Goal: Check status: Check status

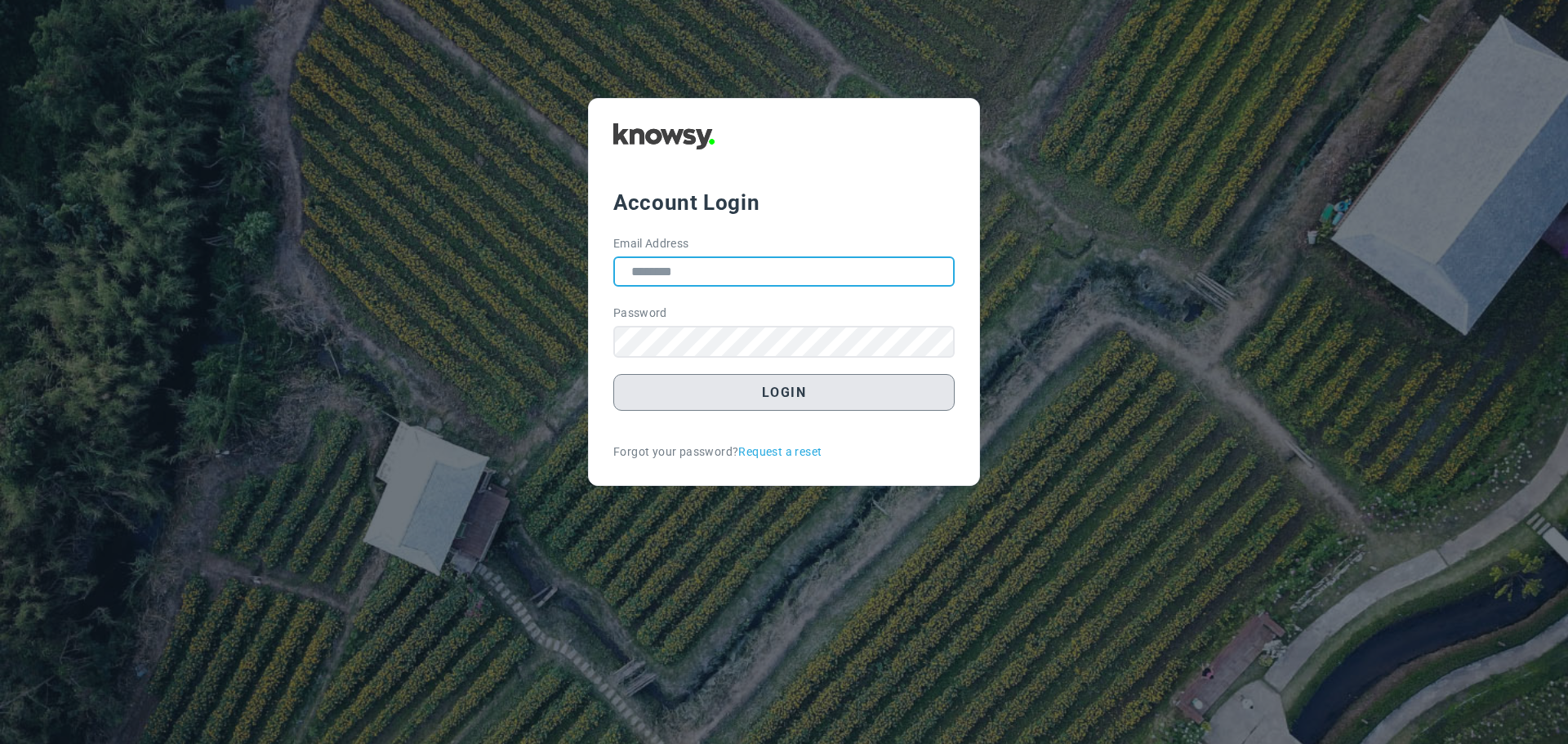
type input "**********"
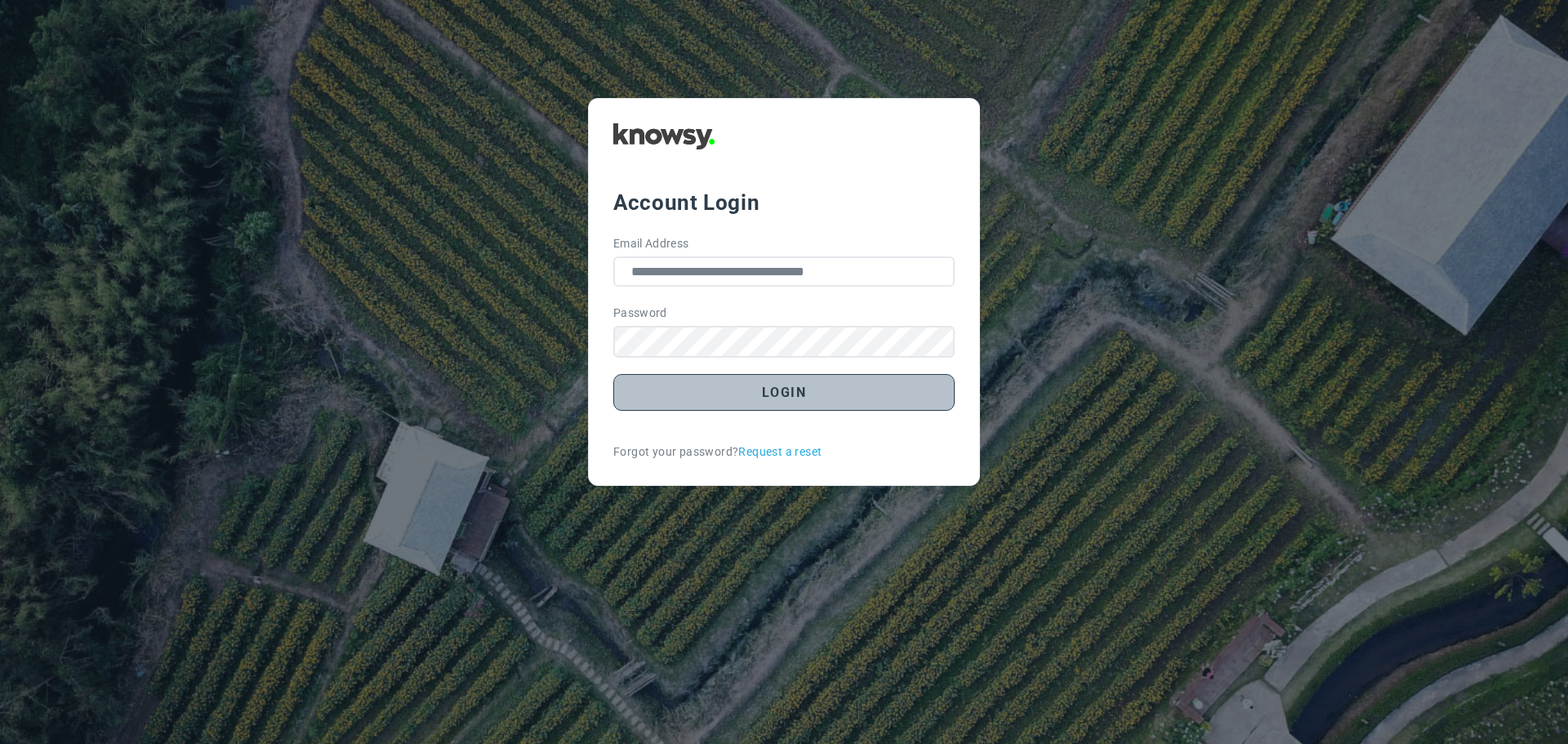
click at [794, 393] on button "Login" at bounding box center [784, 392] width 341 height 36
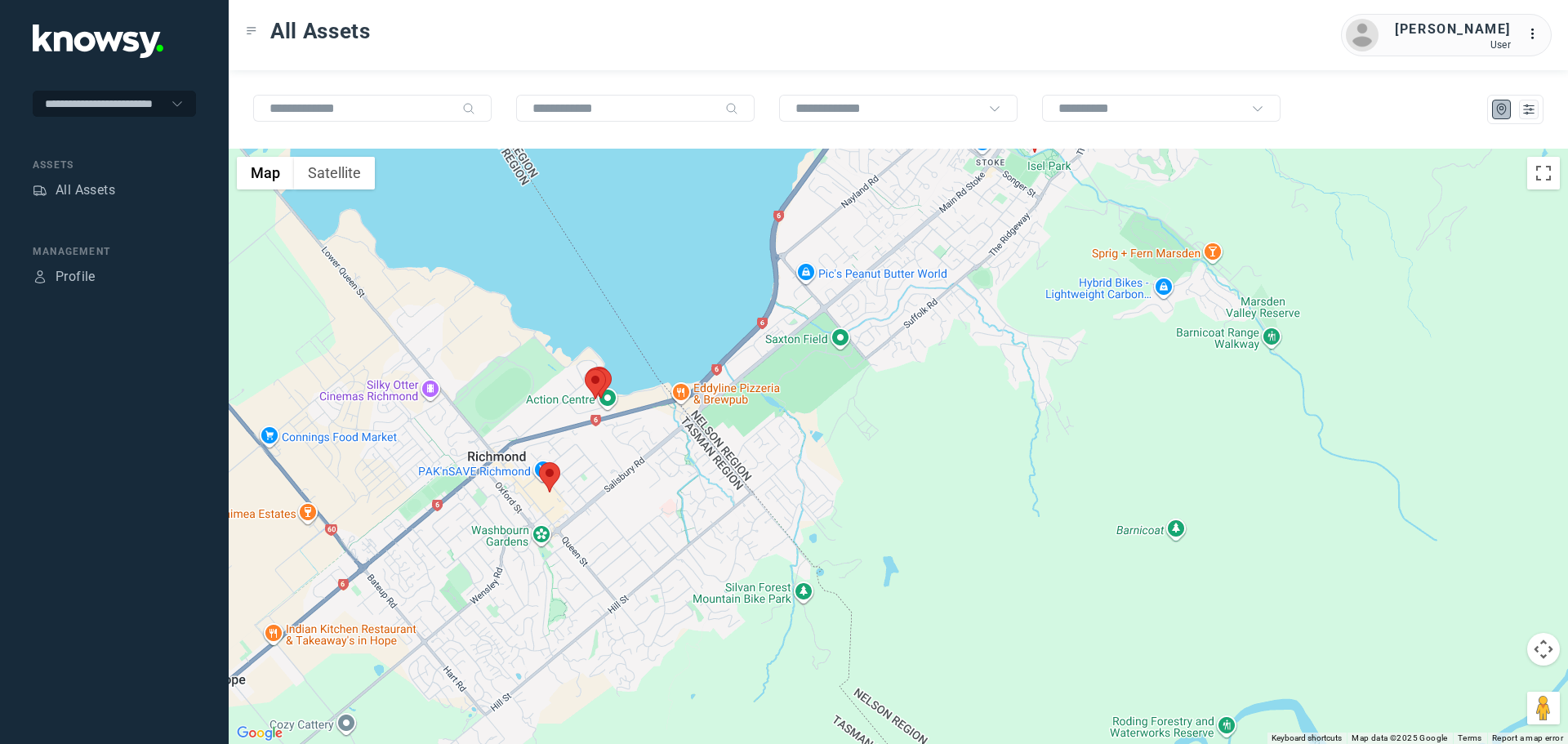
drag, startPoint x: 821, startPoint y: 550, endPoint x: 1016, endPoint y: 266, distance: 344.5
click at [1016, 266] on div at bounding box center [899, 446] width 1340 height 595
click at [540, 462] on area at bounding box center [540, 462] width 0 height 0
click at [598, 378] on button "Close" at bounding box center [589, 385] width 39 height 39
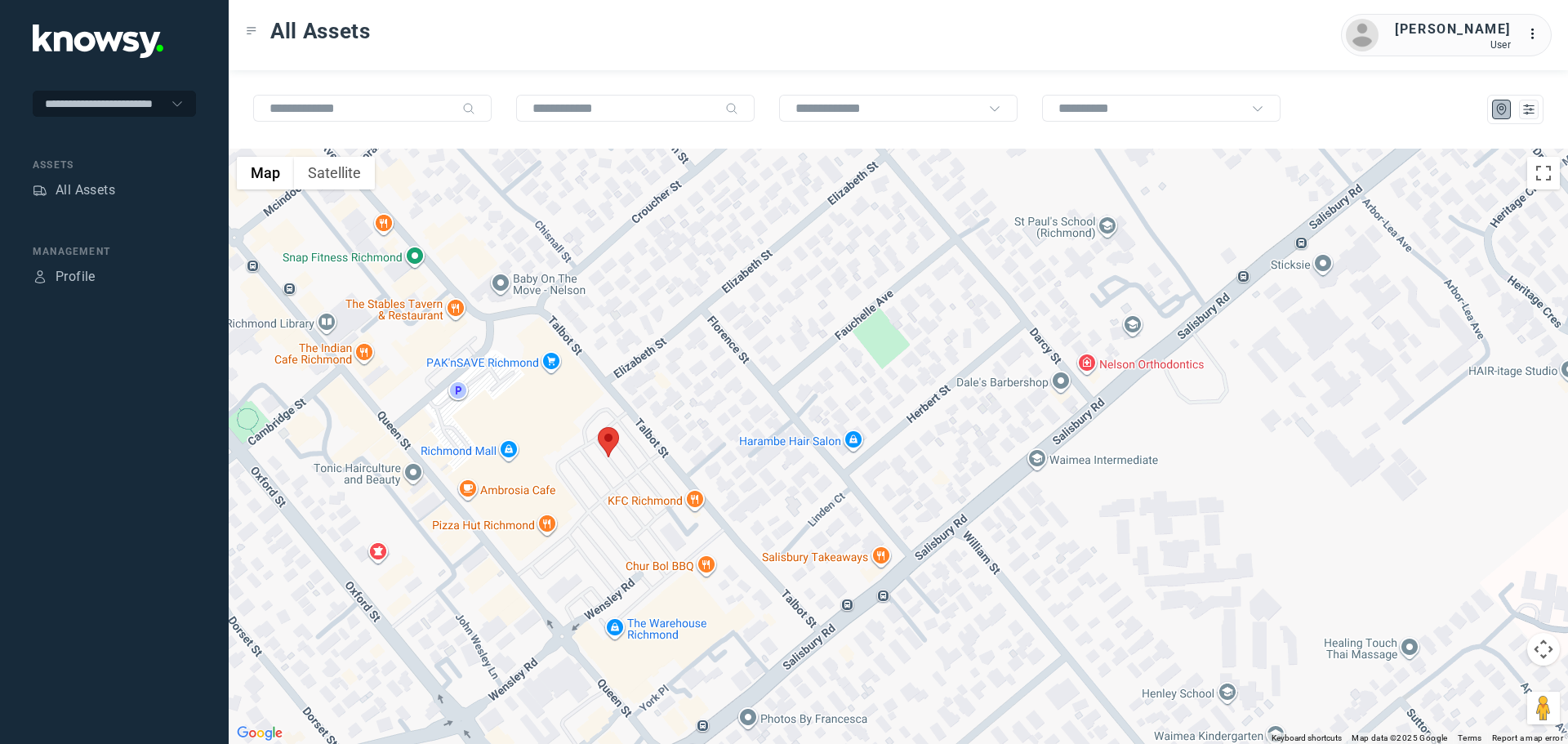
drag, startPoint x: 483, startPoint y: 570, endPoint x: 606, endPoint y: 553, distance: 124.2
click at [606, 553] on div at bounding box center [899, 446] width 1340 height 595
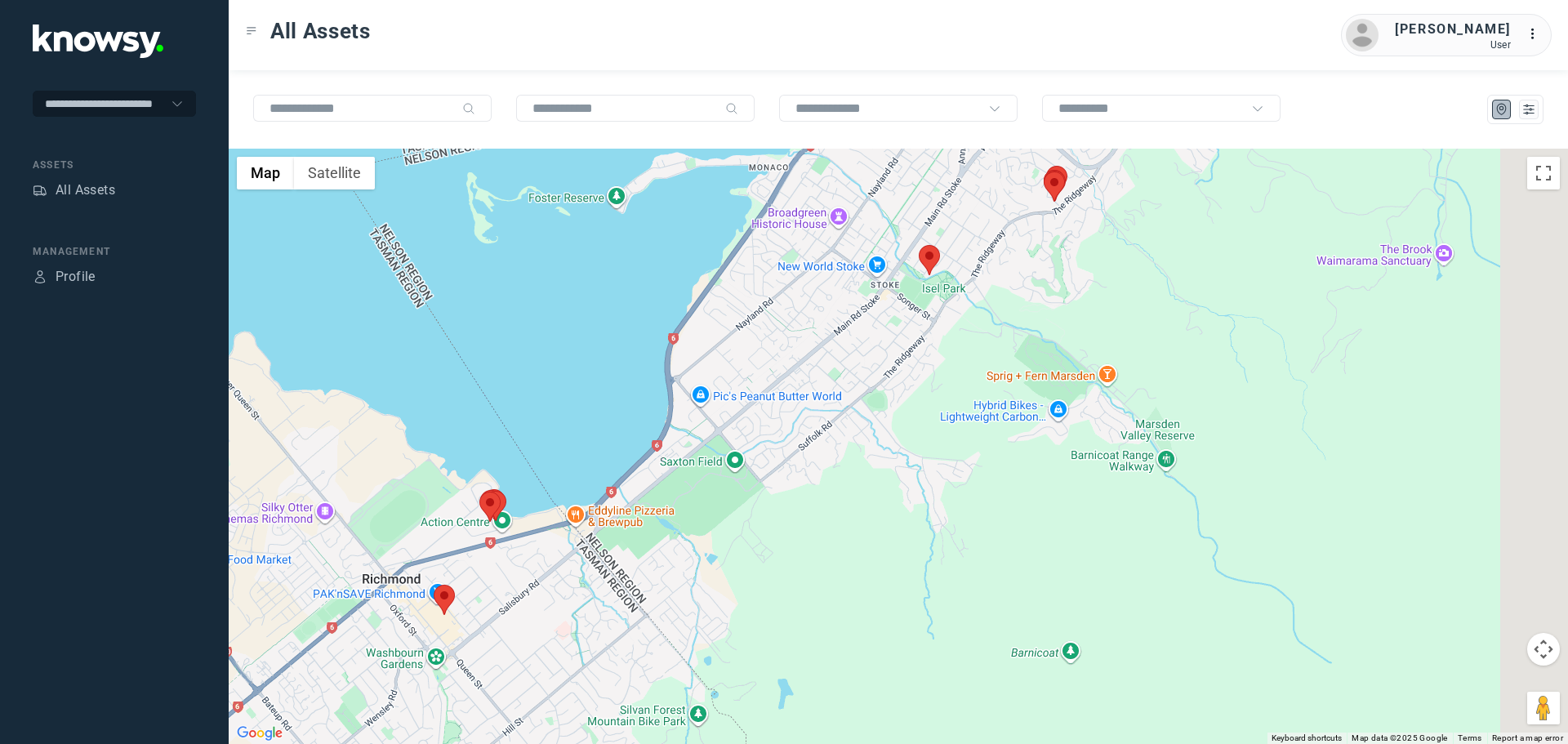
drag, startPoint x: 795, startPoint y: 473, endPoint x: 630, endPoint y: 539, distance: 177.7
click at [622, 552] on div at bounding box center [899, 446] width 1340 height 595
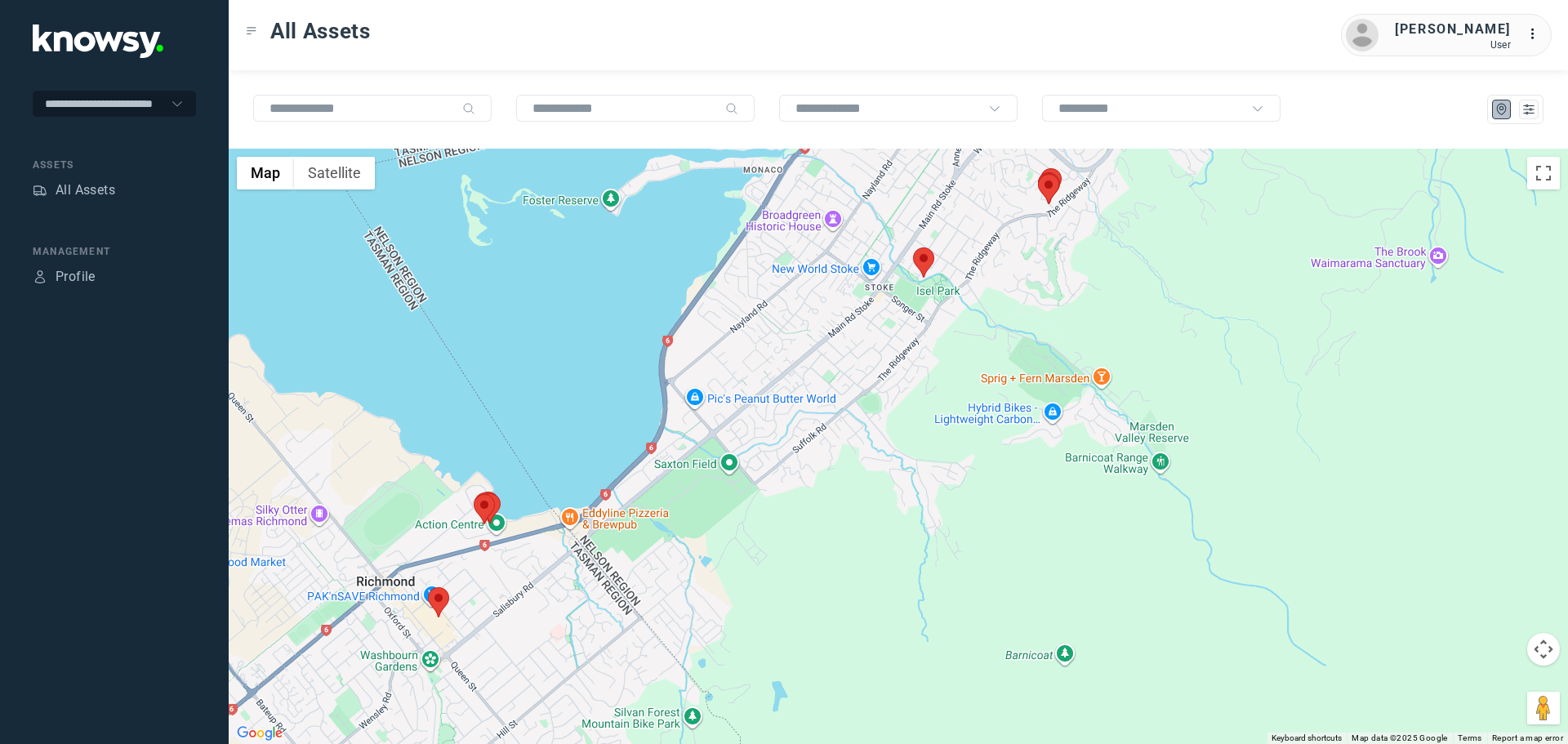
click at [913, 247] on area at bounding box center [913, 247] width 0 height 0
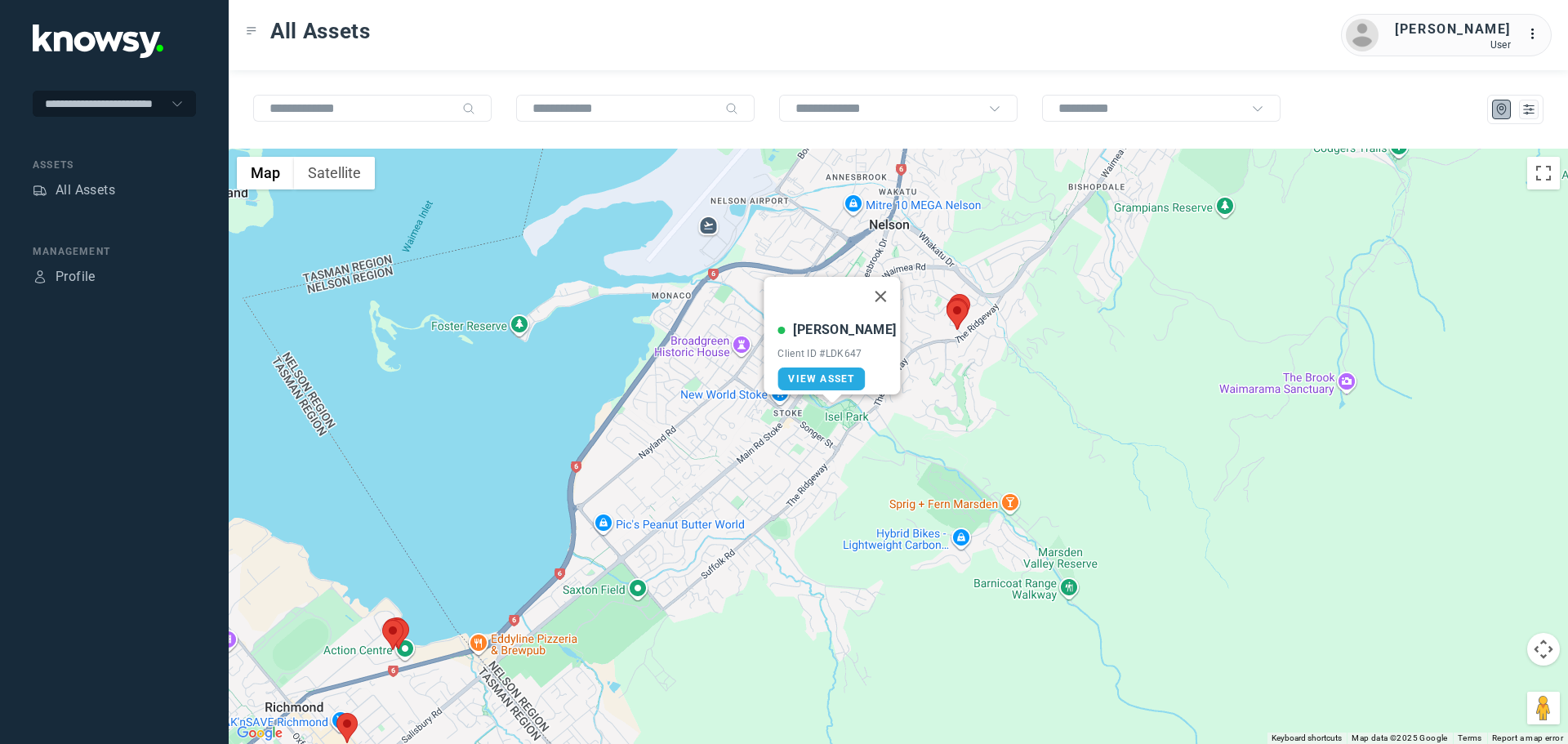
click at [899, 456] on div "Lorne T Client ID #LDK647 View Asset" at bounding box center [899, 446] width 1340 height 595
click at [873, 279] on button "Close" at bounding box center [881, 296] width 39 height 39
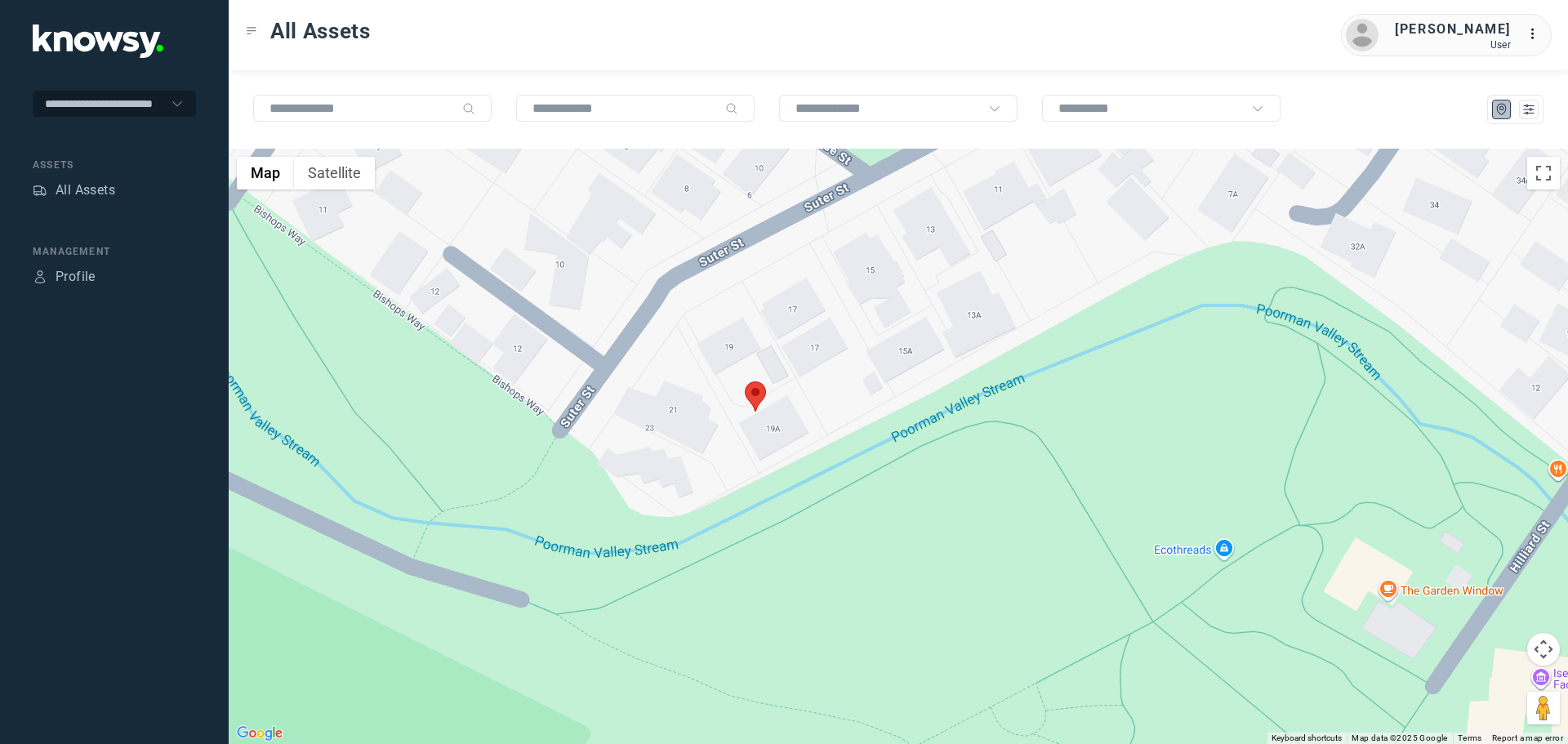
click at [745, 382] on area at bounding box center [745, 382] width 0 height 0
click at [762, 382] on span "View Asset" at bounding box center [744, 387] width 66 height 12
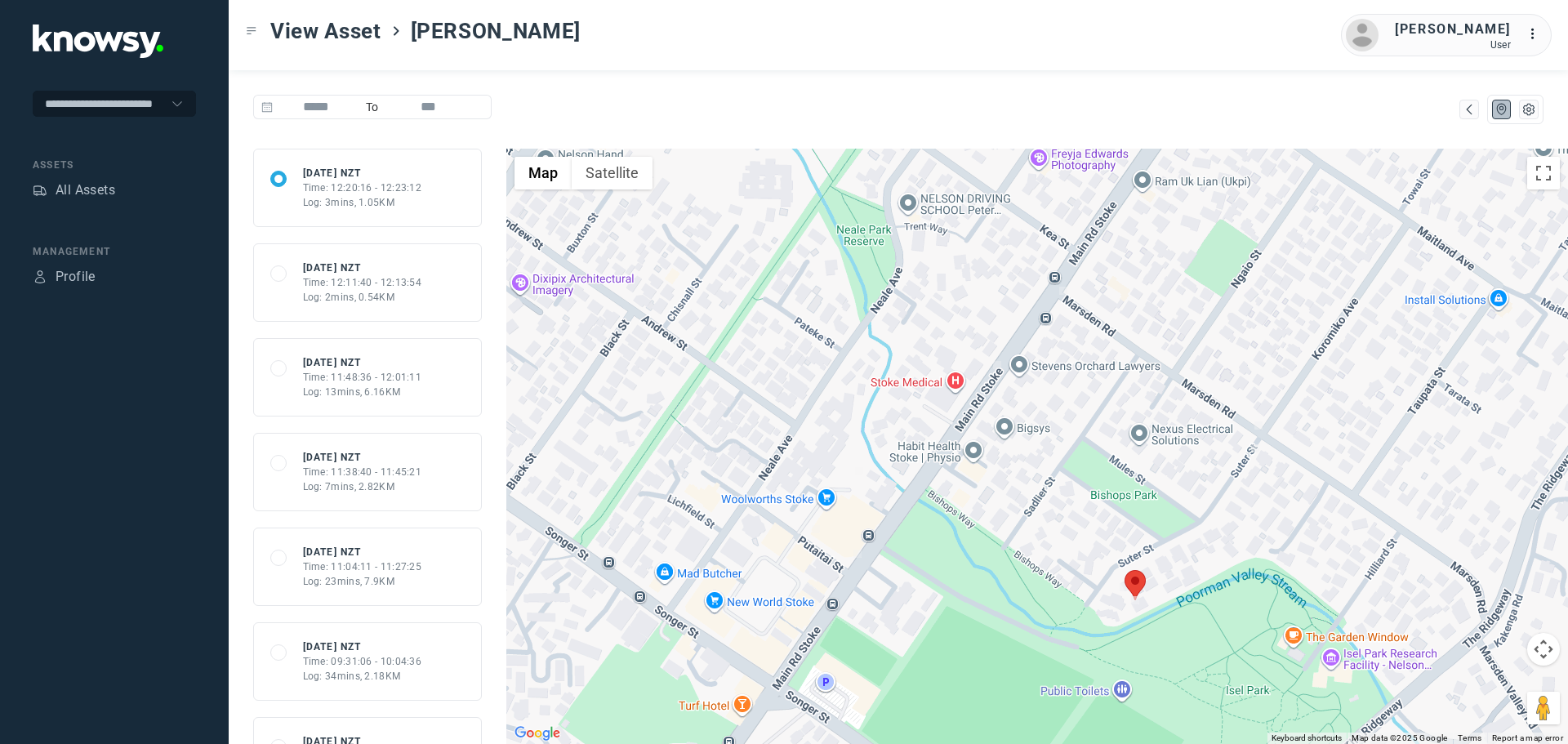
click at [347, 279] on div "Time: 12:11:40 - 12:13:54" at bounding box center [362, 282] width 119 height 14
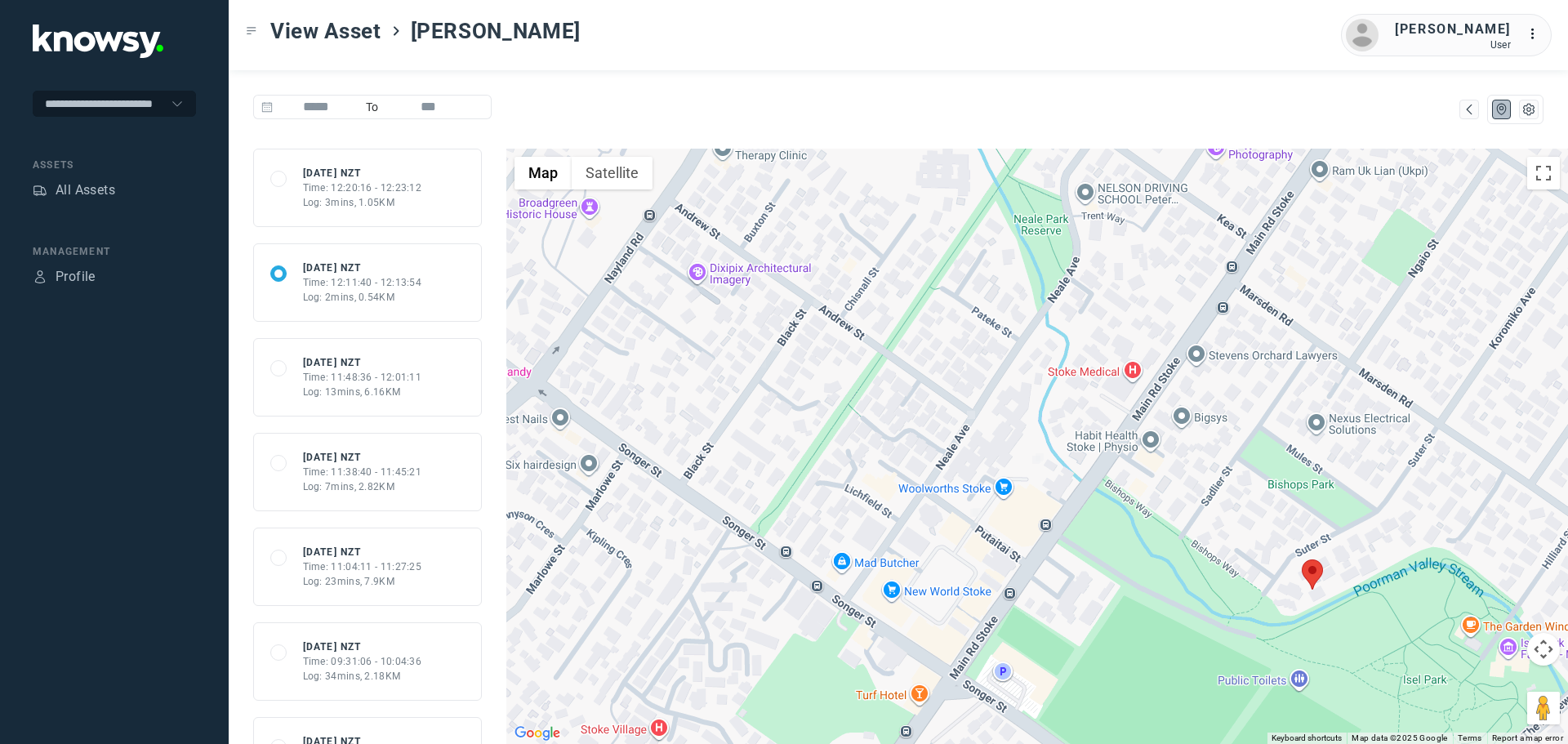
click at [357, 378] on div "Time: 11:48:36 - 12:01:11" at bounding box center [362, 377] width 119 height 14
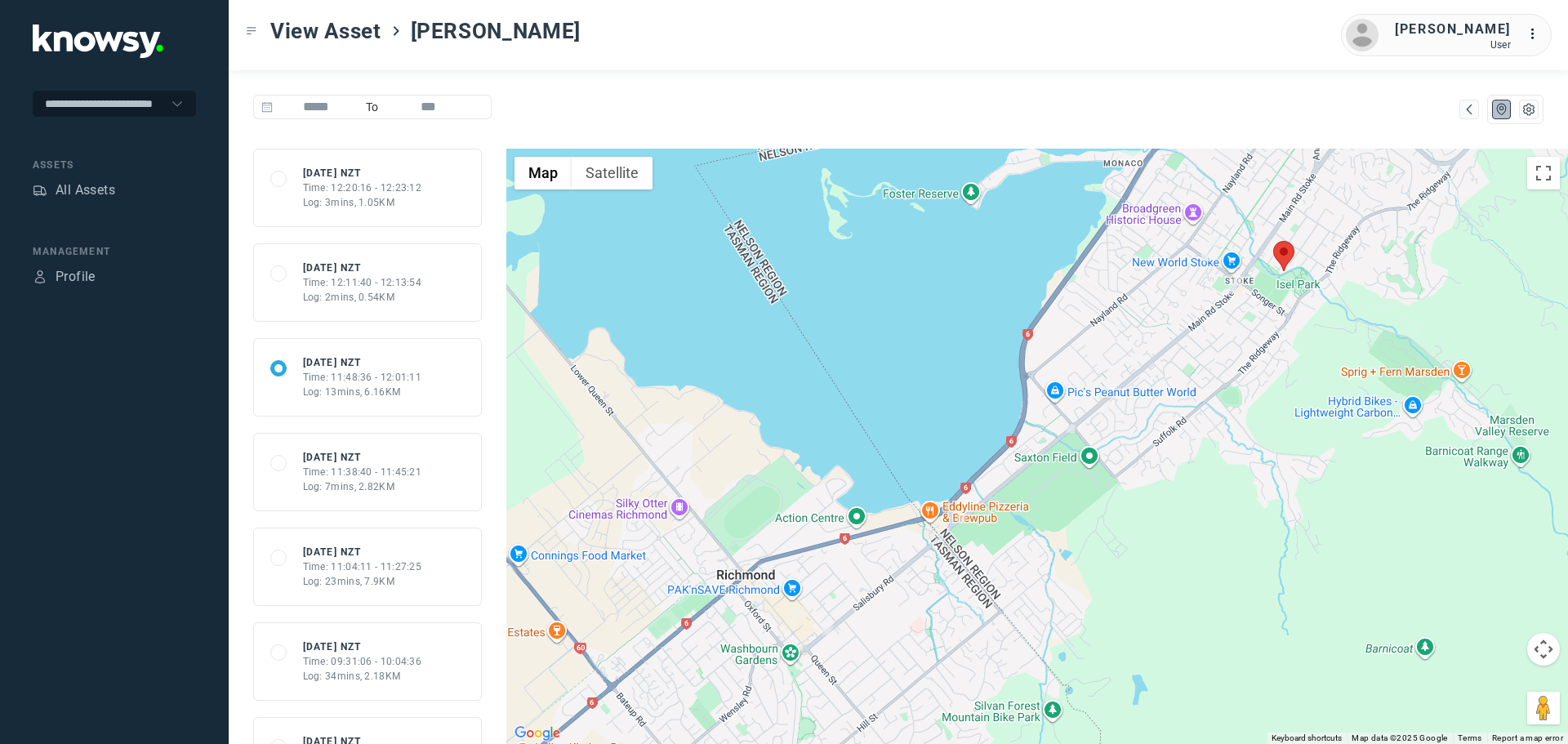
click at [357, 465] on div "Time: 11:38:40 - 11:45:21" at bounding box center [362, 472] width 119 height 14
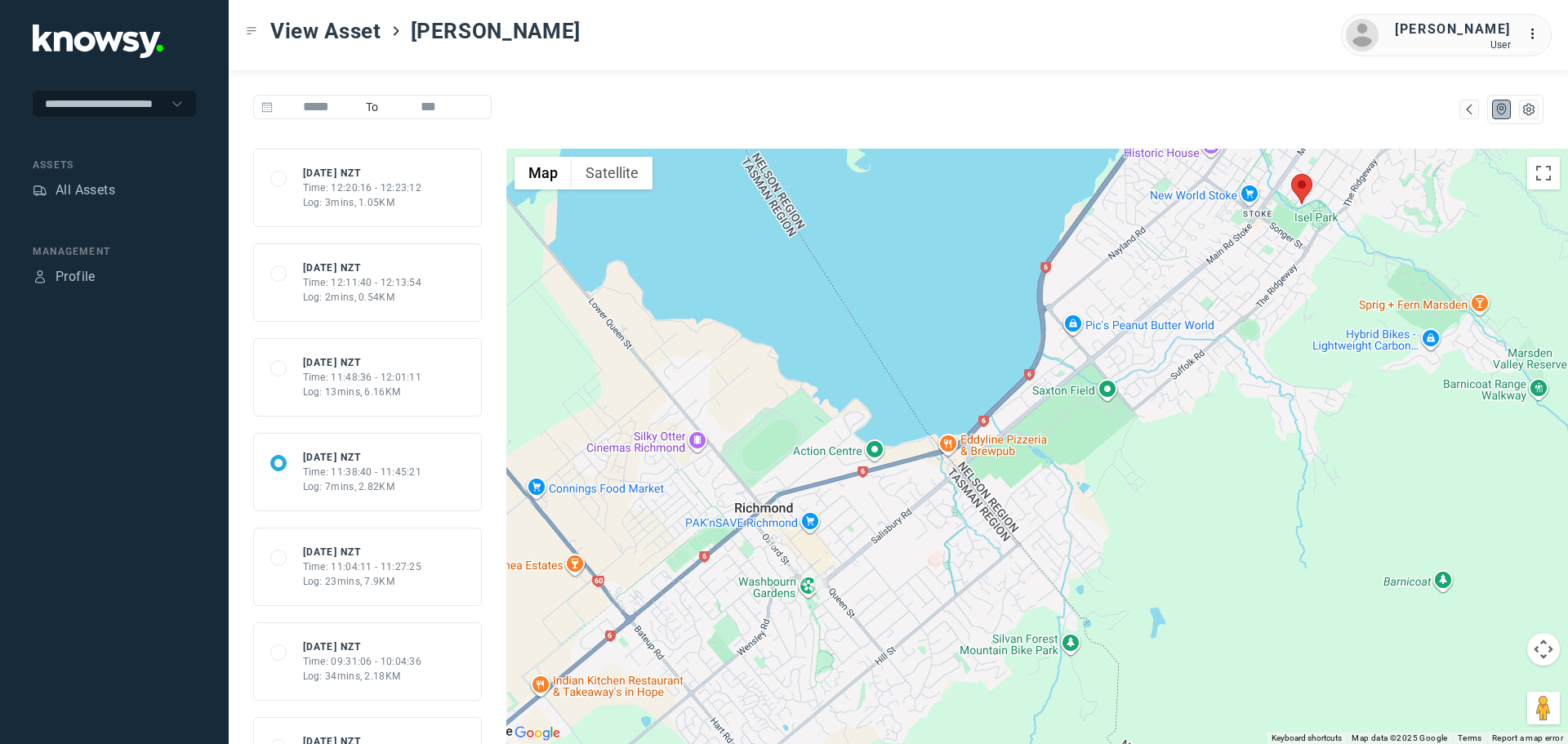
click at [362, 572] on div "Time: 11:04:11 - 11:27:25" at bounding box center [362, 567] width 119 height 14
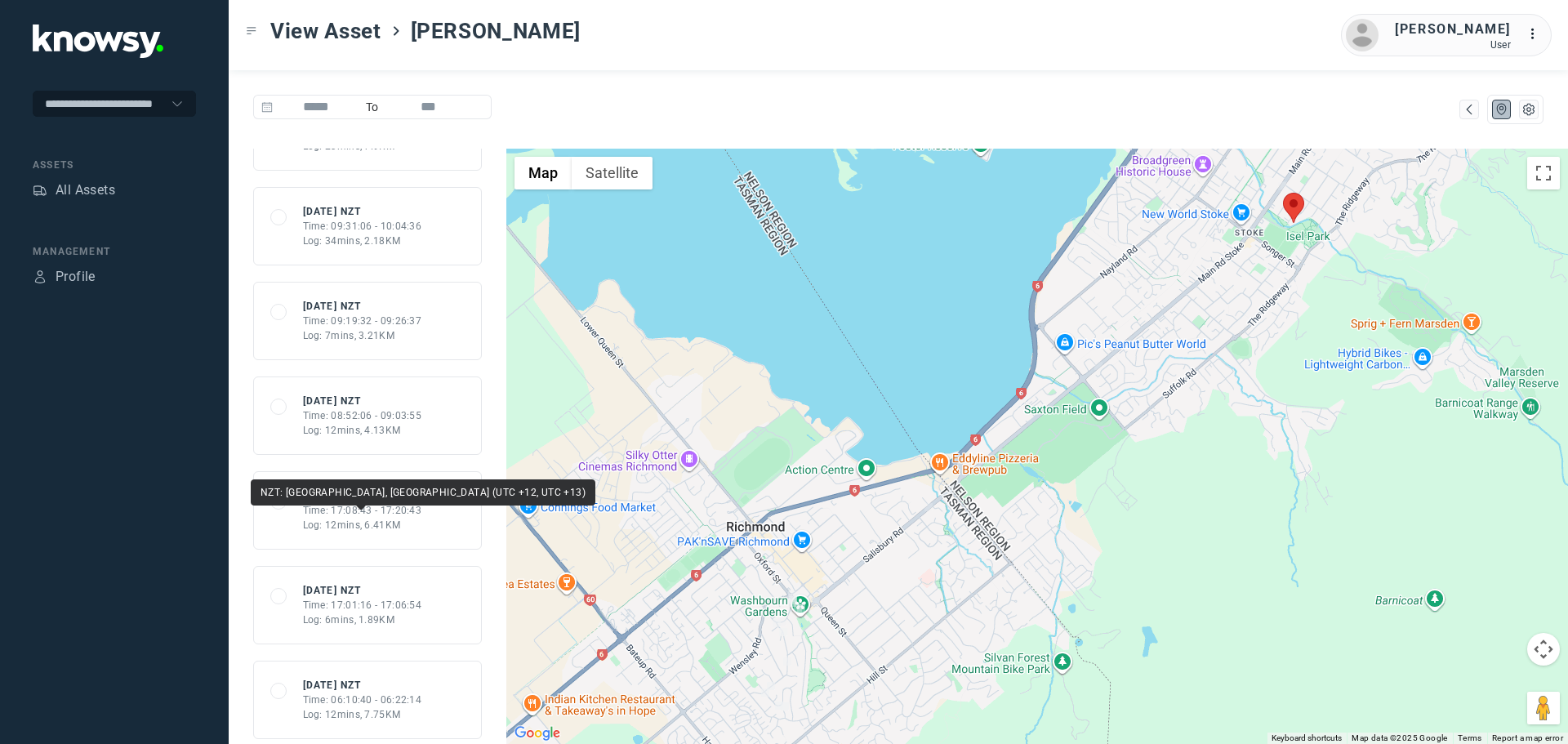
scroll to position [408, 0]
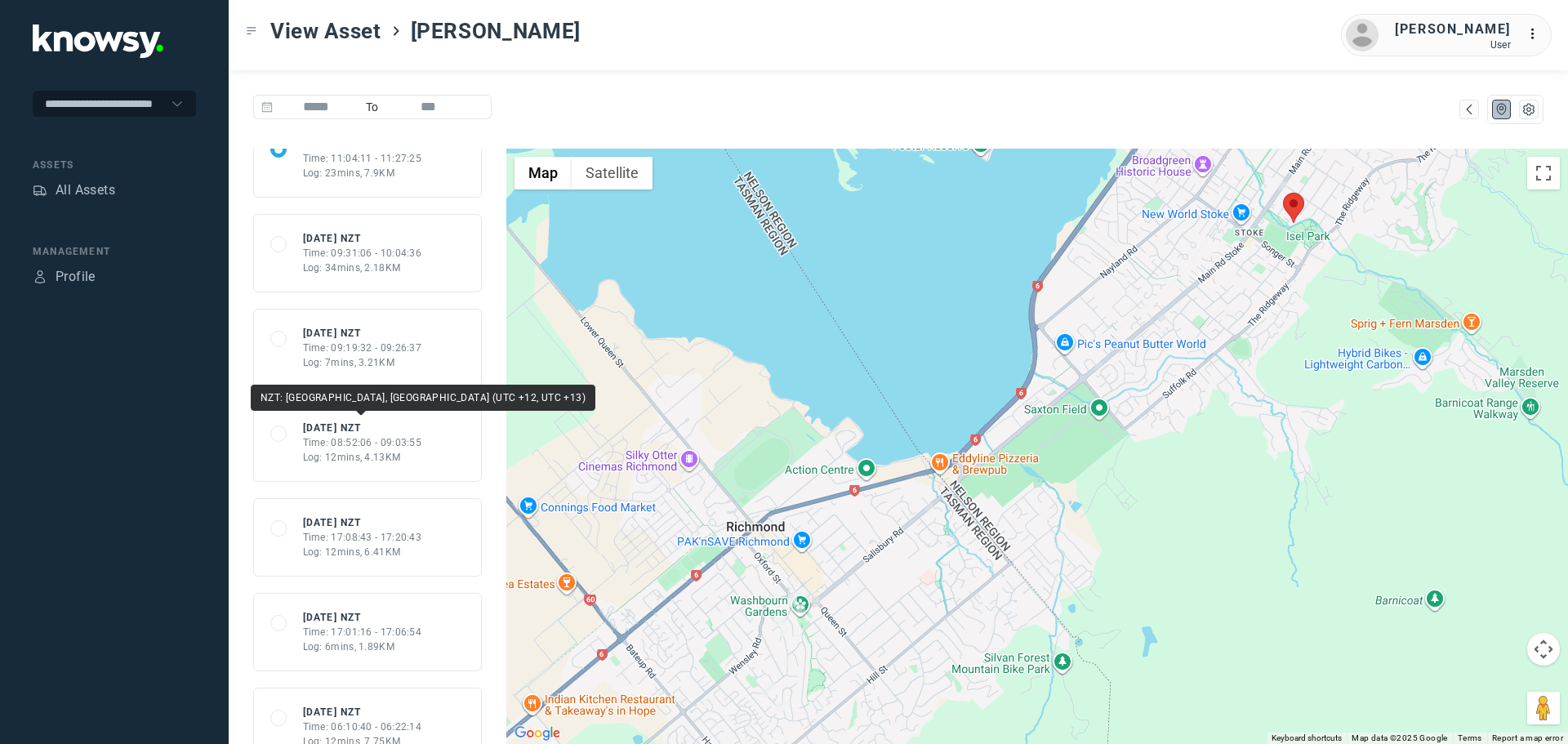
click at [343, 440] on div "Time: 08:52:06 - 09:03:55" at bounding box center [362, 442] width 119 height 14
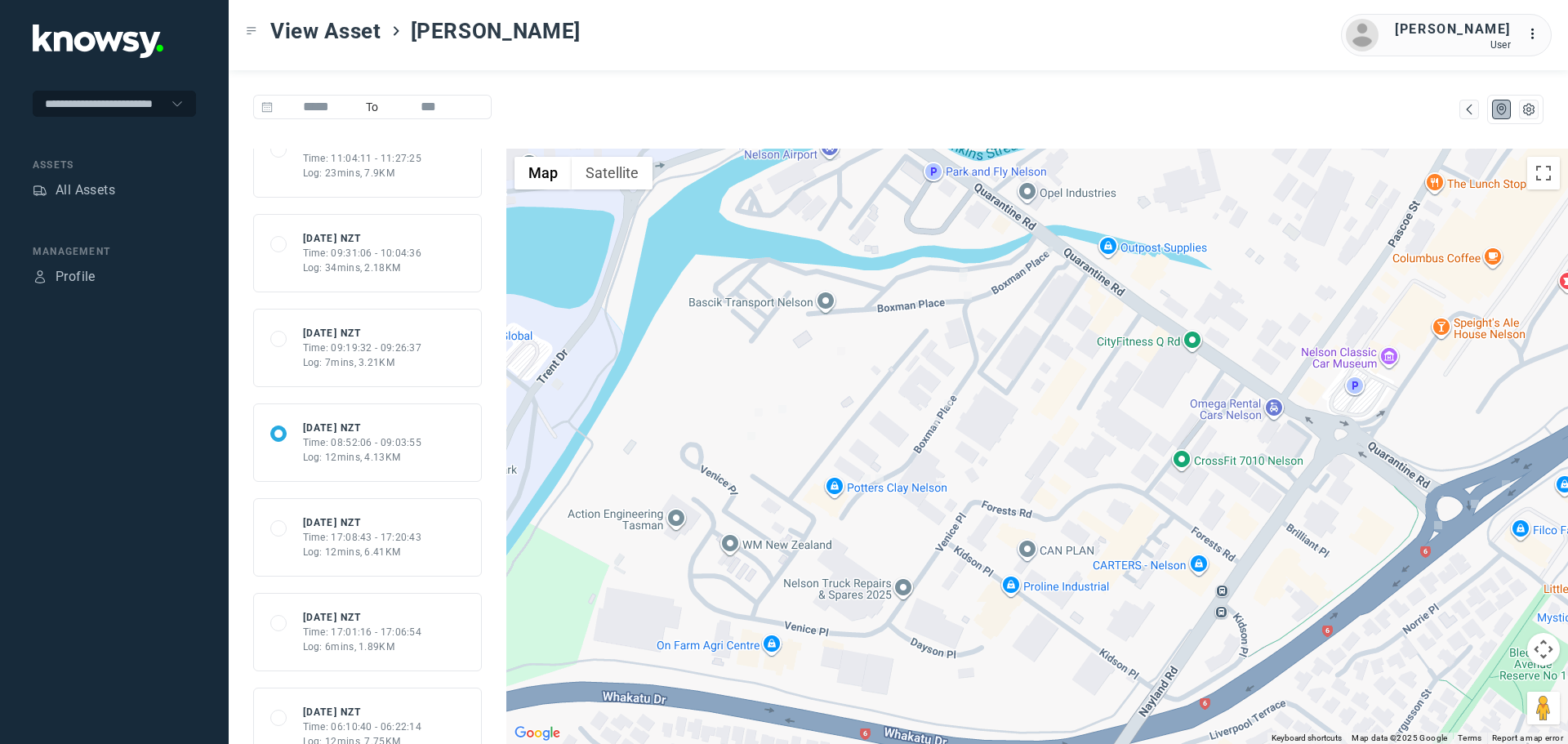
drag, startPoint x: 1026, startPoint y: 287, endPoint x: 1003, endPoint y: 457, distance: 171.5
click at [1003, 457] on div at bounding box center [1037, 446] width 1062 height 595
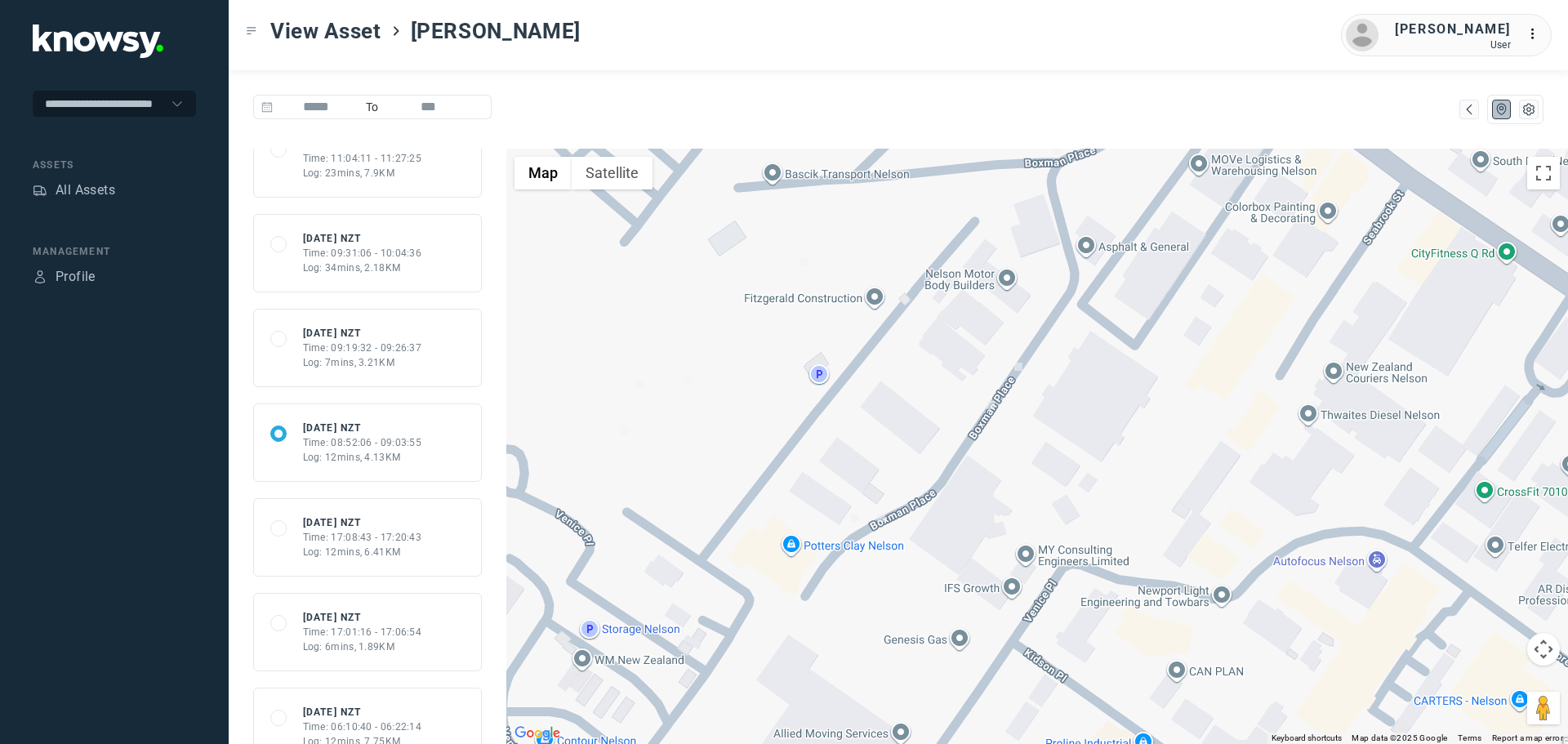
click at [858, 519] on img at bounding box center [855, 518] width 9 height 9
click at [1015, 498] on div "To navigate, press the arrow keys." at bounding box center [1037, 446] width 1062 height 595
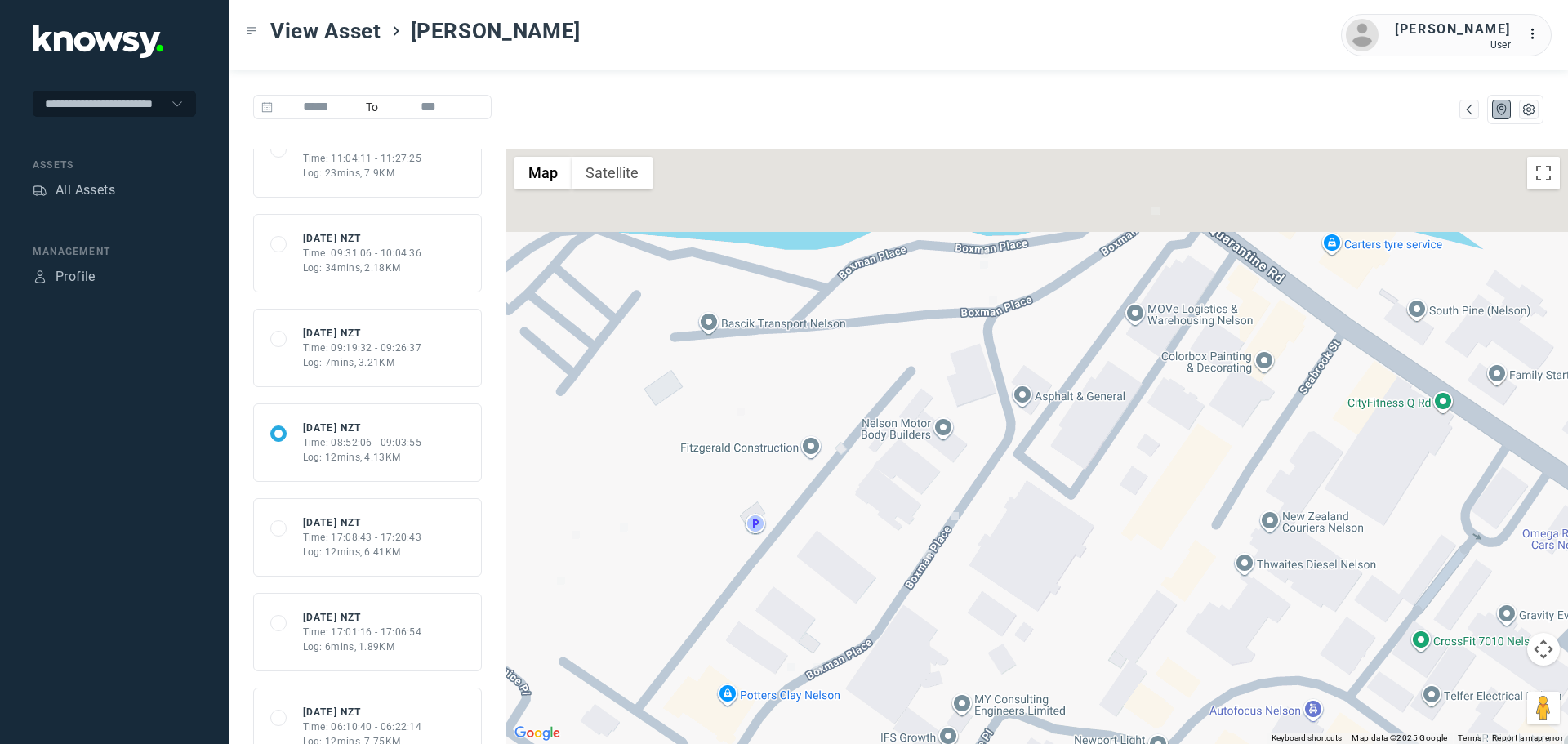
drag, startPoint x: 1076, startPoint y: 405, endPoint x: 1011, endPoint y: 560, distance: 168.1
click at [1011, 560] on div at bounding box center [1037, 446] width 1062 height 595
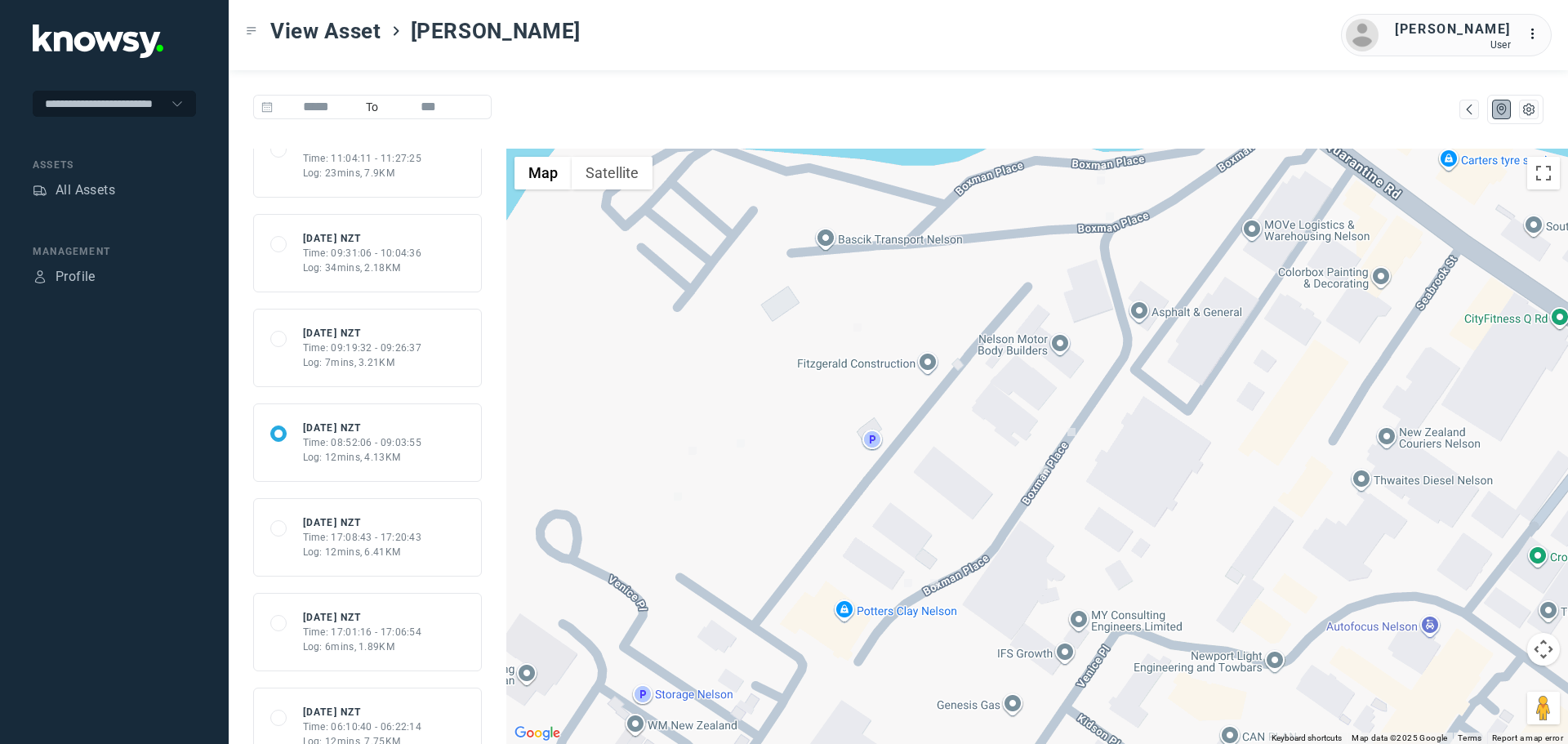
drag, startPoint x: 827, startPoint y: 546, endPoint x: 943, endPoint y: 466, distance: 140.9
click at [943, 466] on div at bounding box center [1037, 446] width 1062 height 595
click at [624, 169] on button "Satellite" at bounding box center [612, 174] width 81 height 33
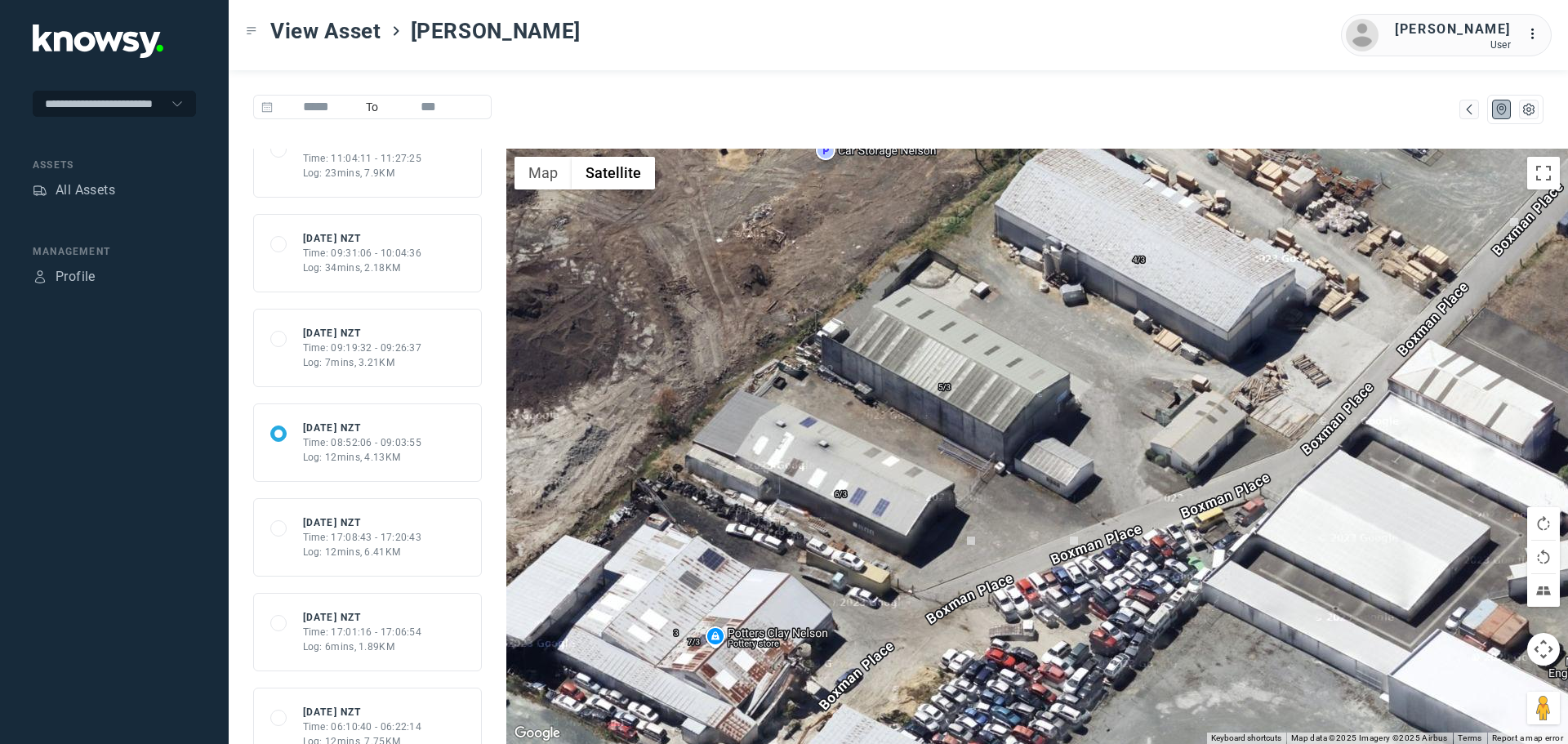
drag, startPoint x: 911, startPoint y: 573, endPoint x: 766, endPoint y: 563, distance: 145.3
click at [766, 563] on div at bounding box center [1037, 446] width 1062 height 595
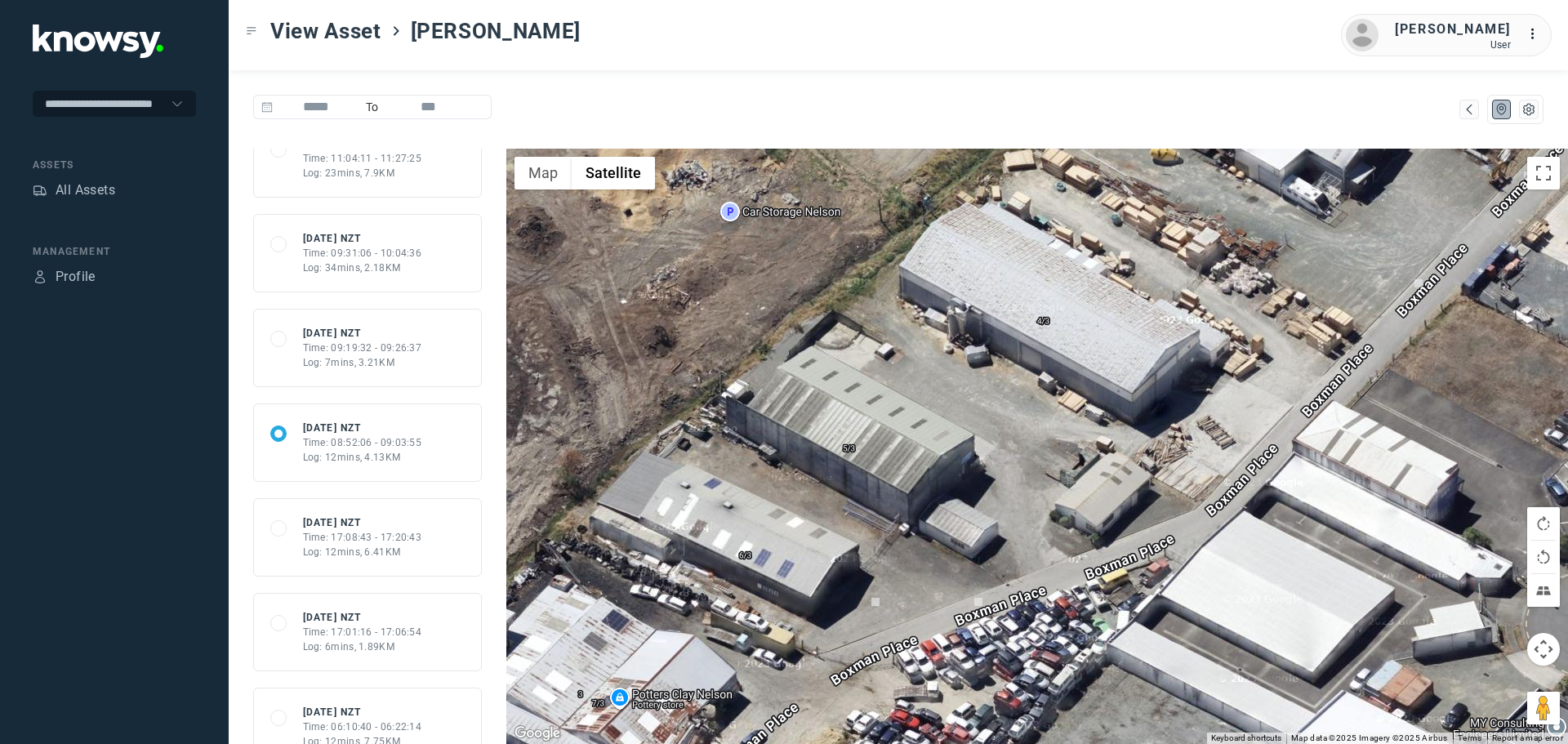
drag, startPoint x: 994, startPoint y: 456, endPoint x: 814, endPoint y: 549, distance: 202.6
click at [814, 549] on div at bounding box center [1037, 446] width 1062 height 595
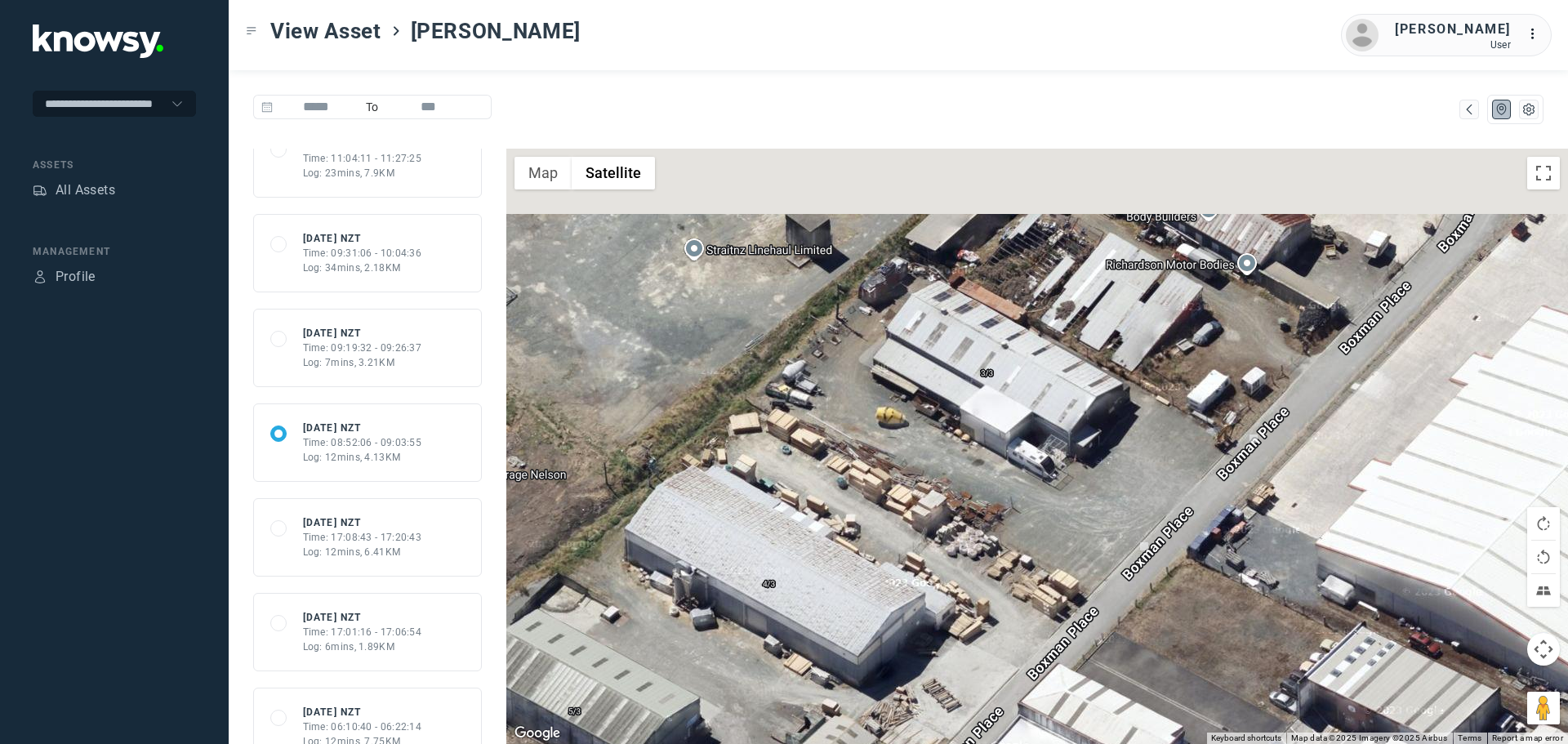
drag, startPoint x: 852, startPoint y: 430, endPoint x: 860, endPoint y: 579, distance: 149.2
click at [859, 579] on div at bounding box center [1037, 446] width 1062 height 595
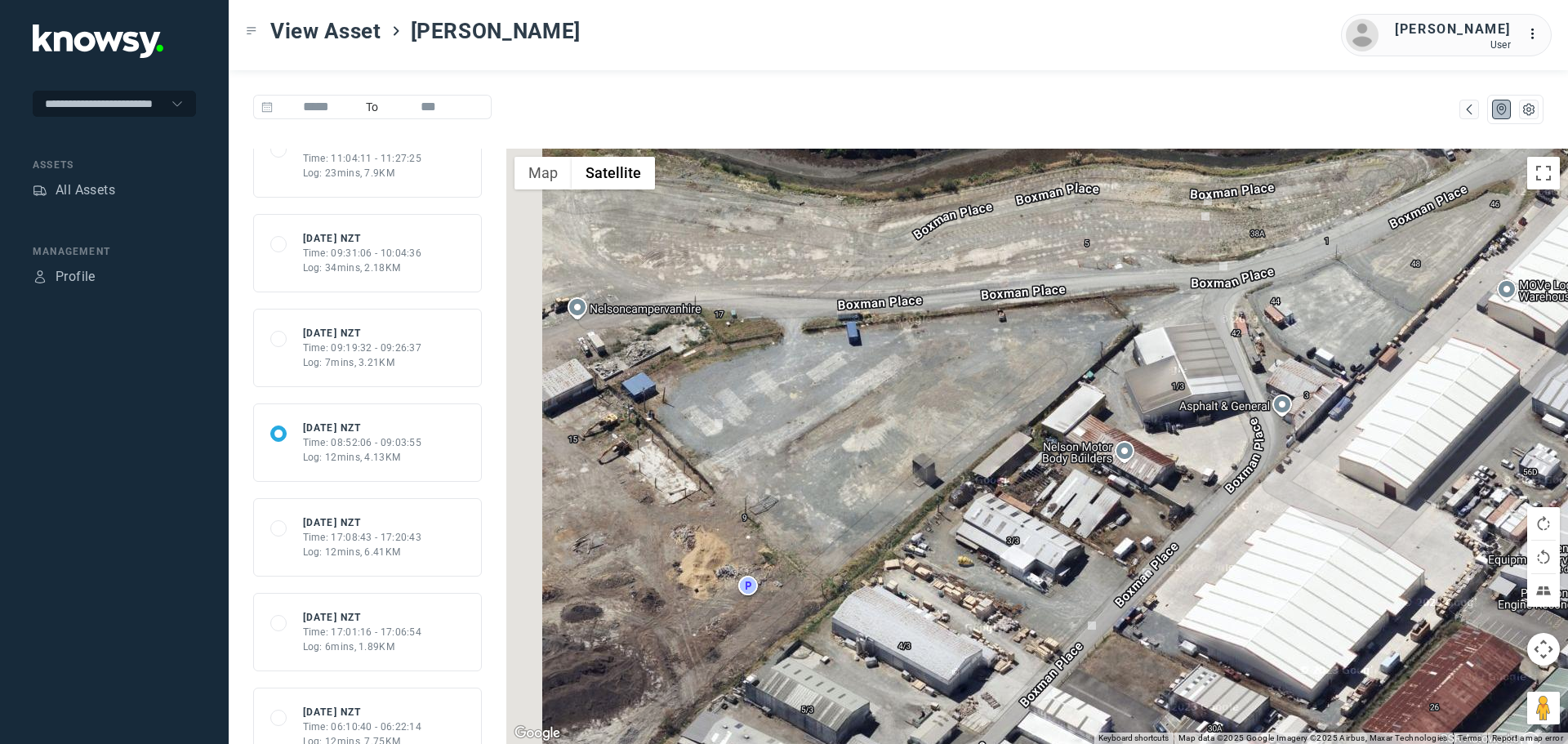
drag, startPoint x: 767, startPoint y: 523, endPoint x: 941, endPoint y: 522, distance: 174.0
click at [941, 522] on div at bounding box center [1037, 446] width 1062 height 595
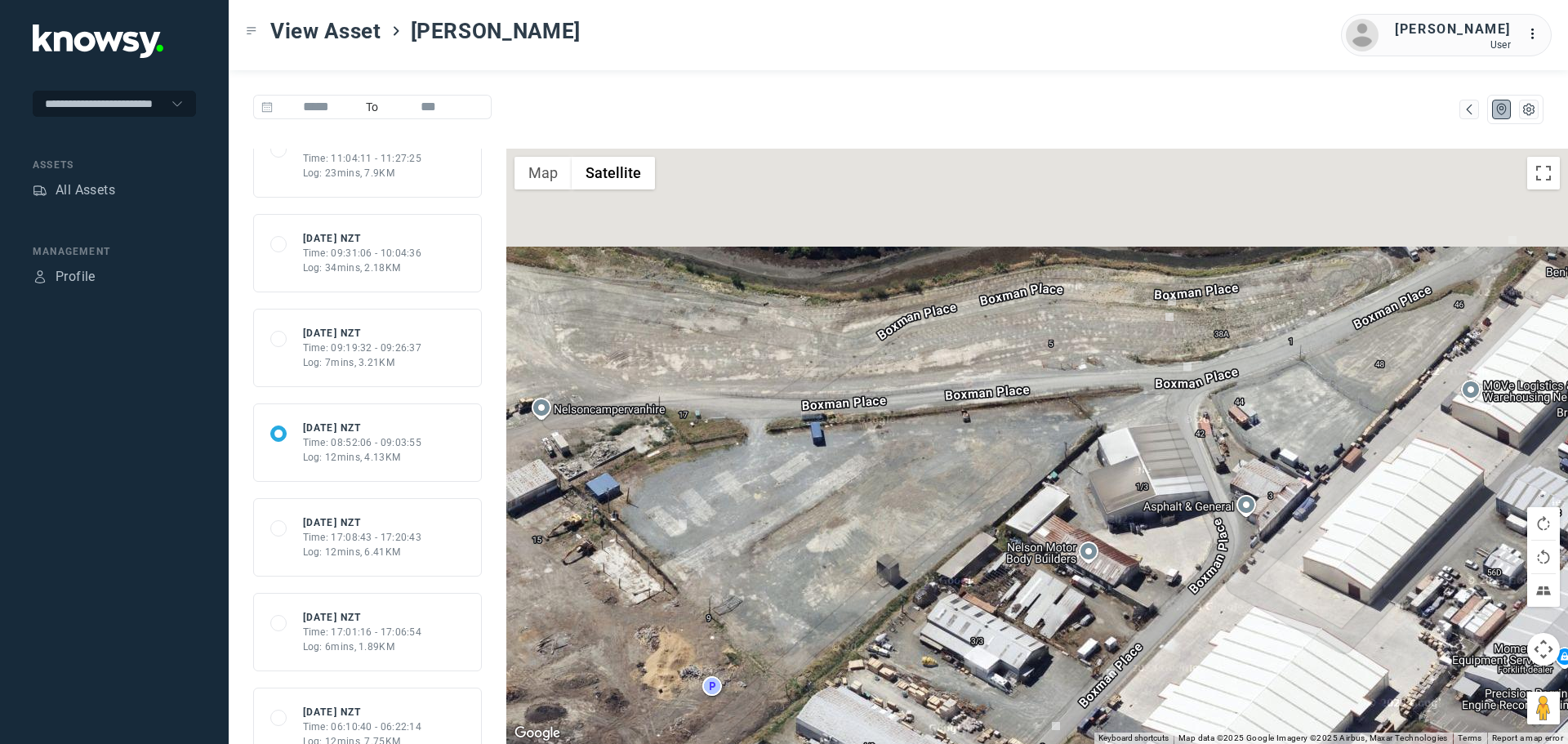
drag, startPoint x: 994, startPoint y: 450, endPoint x: 836, endPoint y: 537, distance: 180.4
click at [836, 537] on div at bounding box center [1037, 446] width 1062 height 595
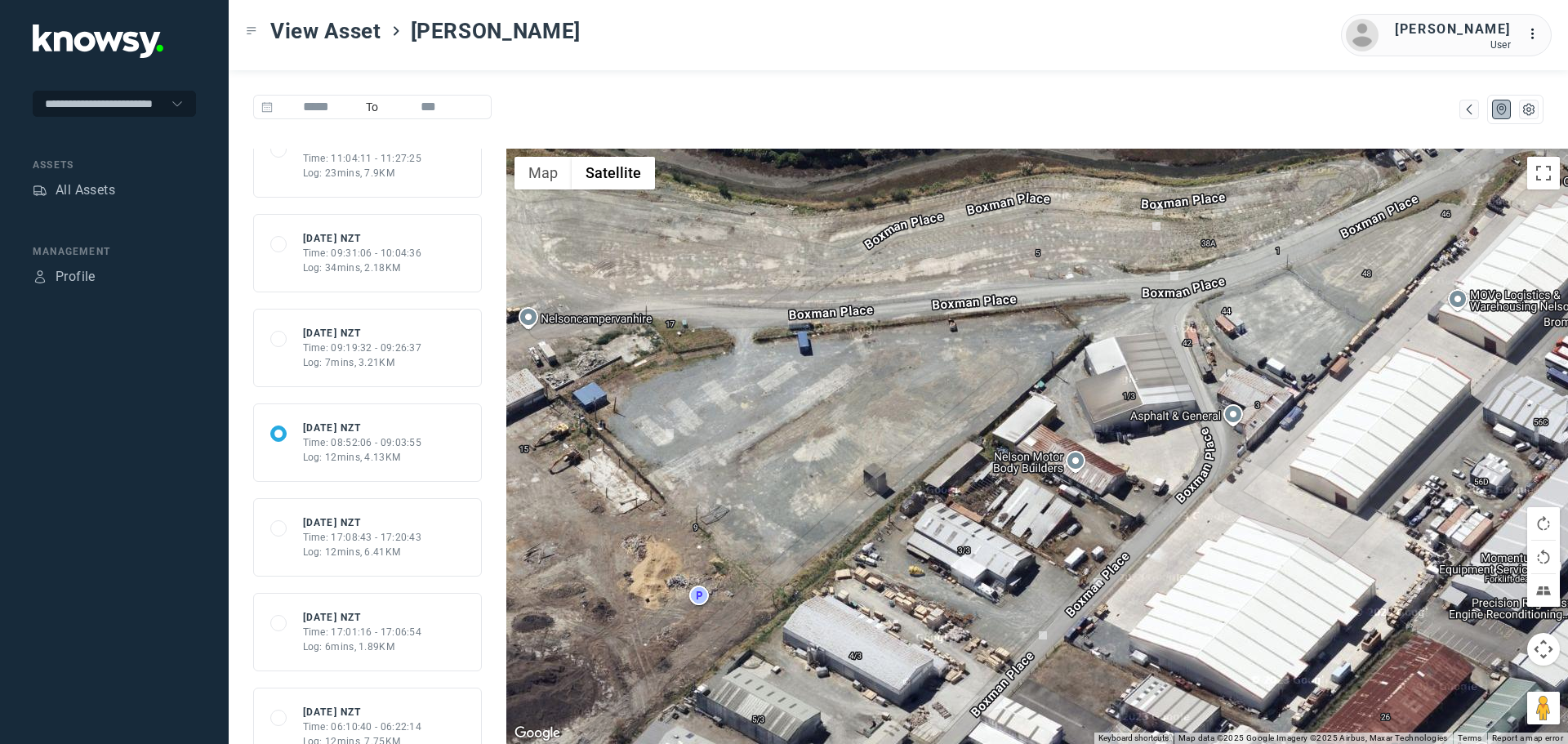
drag, startPoint x: 862, startPoint y: 594, endPoint x: 892, endPoint y: 470, distance: 127.6
click at [892, 470] on div at bounding box center [1037, 446] width 1062 height 595
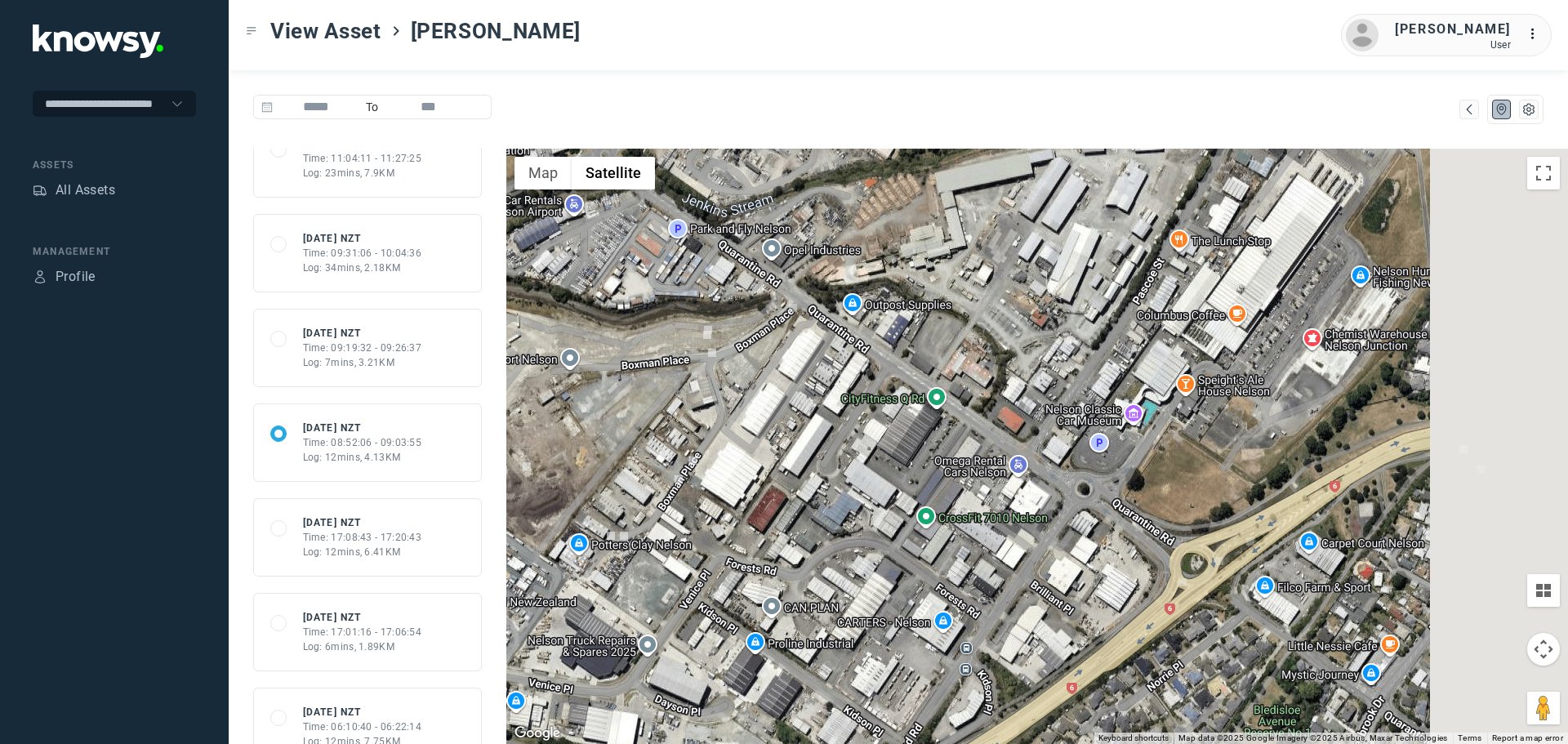
drag, startPoint x: 1053, startPoint y: 499, endPoint x: 780, endPoint y: 412, distance: 286.5
click at [778, 420] on div at bounding box center [1037, 446] width 1062 height 595
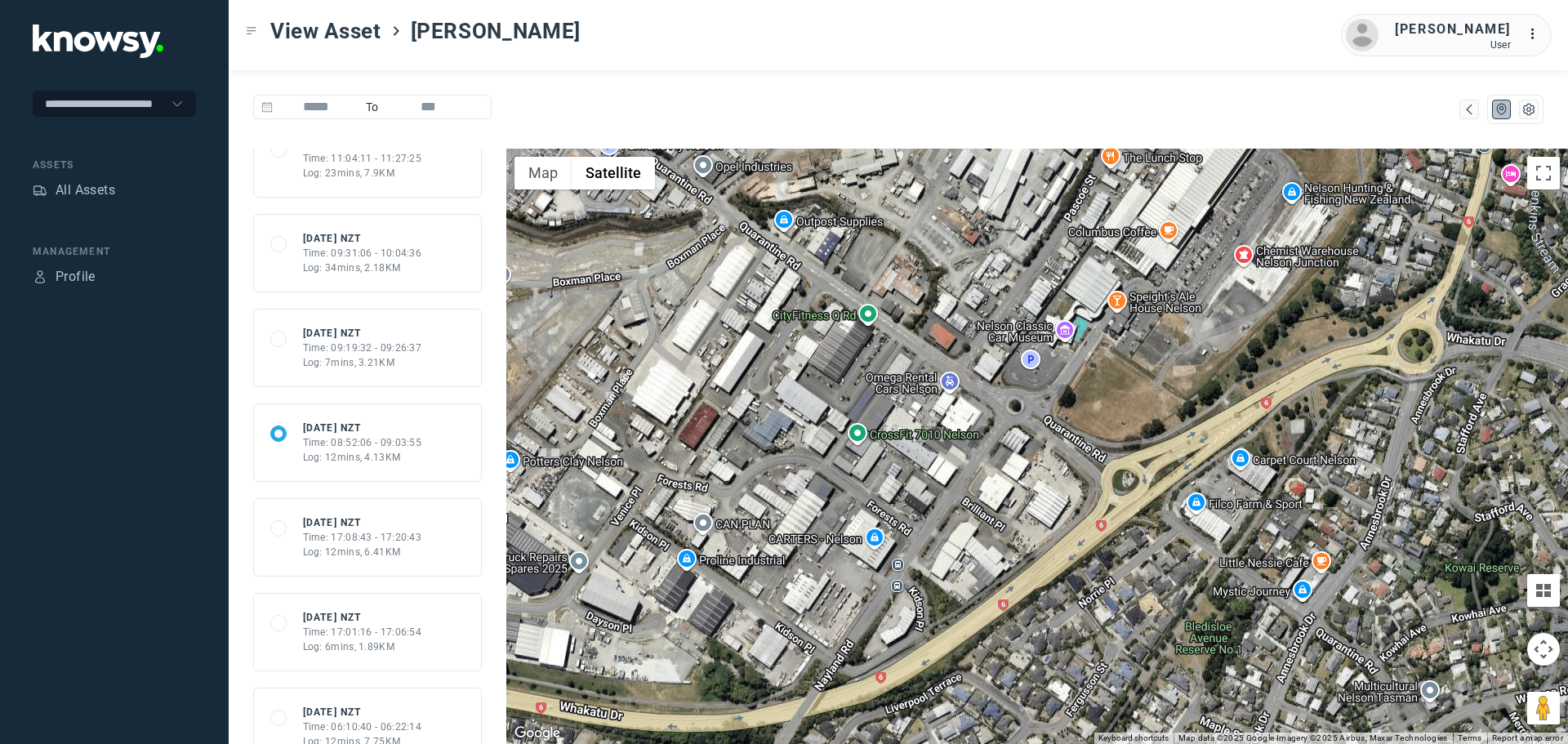
drag, startPoint x: 963, startPoint y: 620, endPoint x: 906, endPoint y: 512, distance: 122.1
click at [907, 512] on div at bounding box center [1037, 446] width 1062 height 595
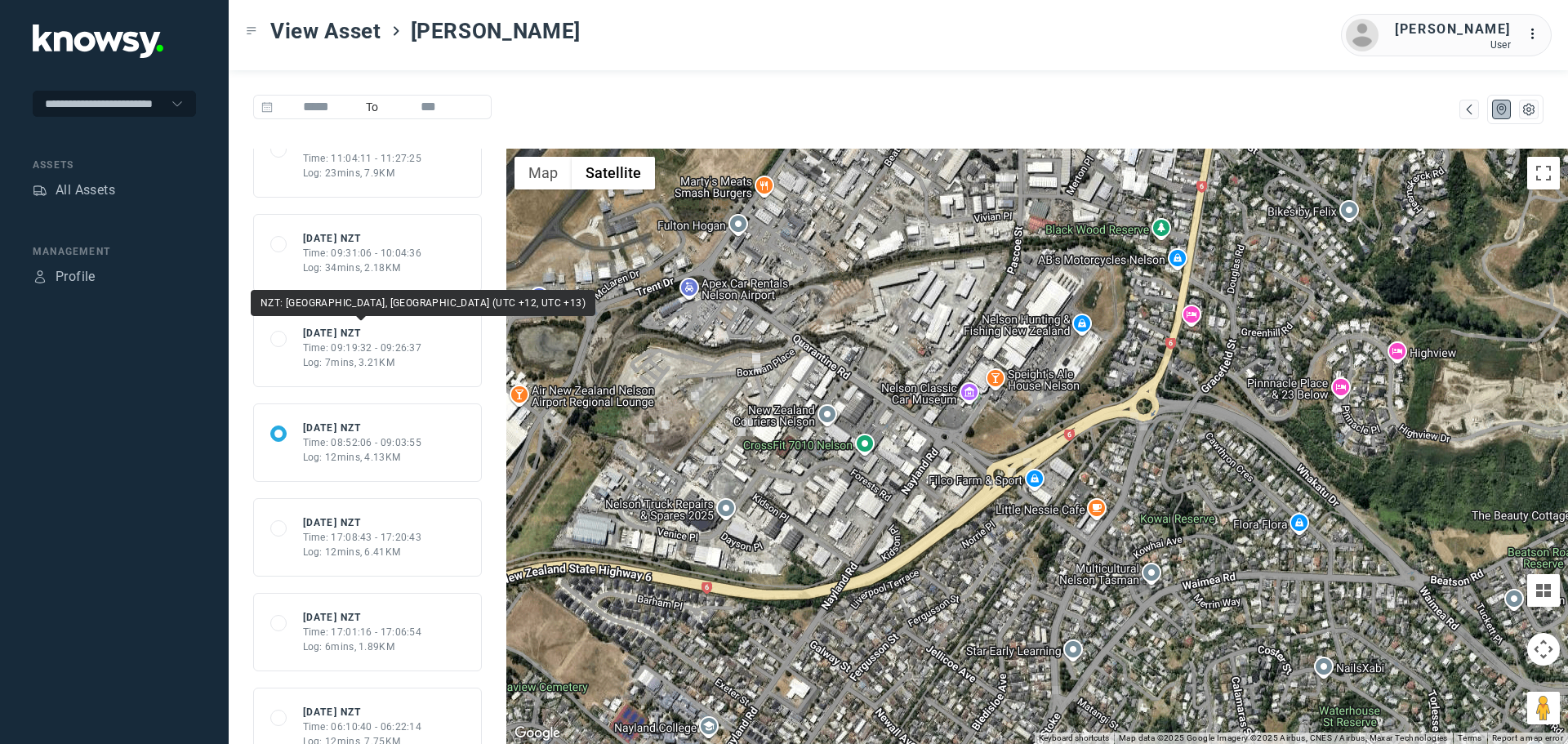
click at [363, 333] on div "[DATE] NZT" at bounding box center [362, 333] width 119 height 14
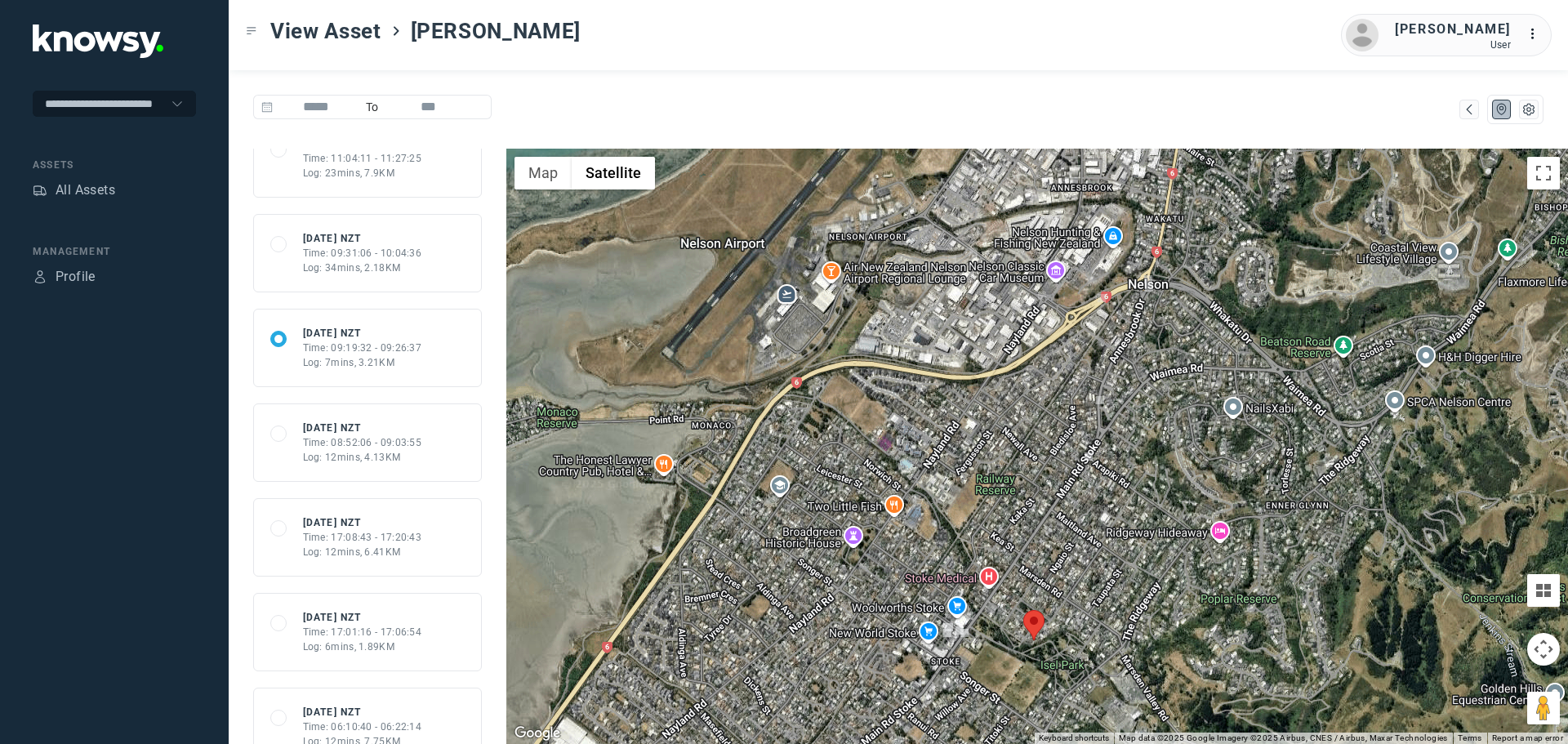
click at [380, 253] on div "Time: 09:31:06 - 10:04:36" at bounding box center [362, 253] width 119 height 14
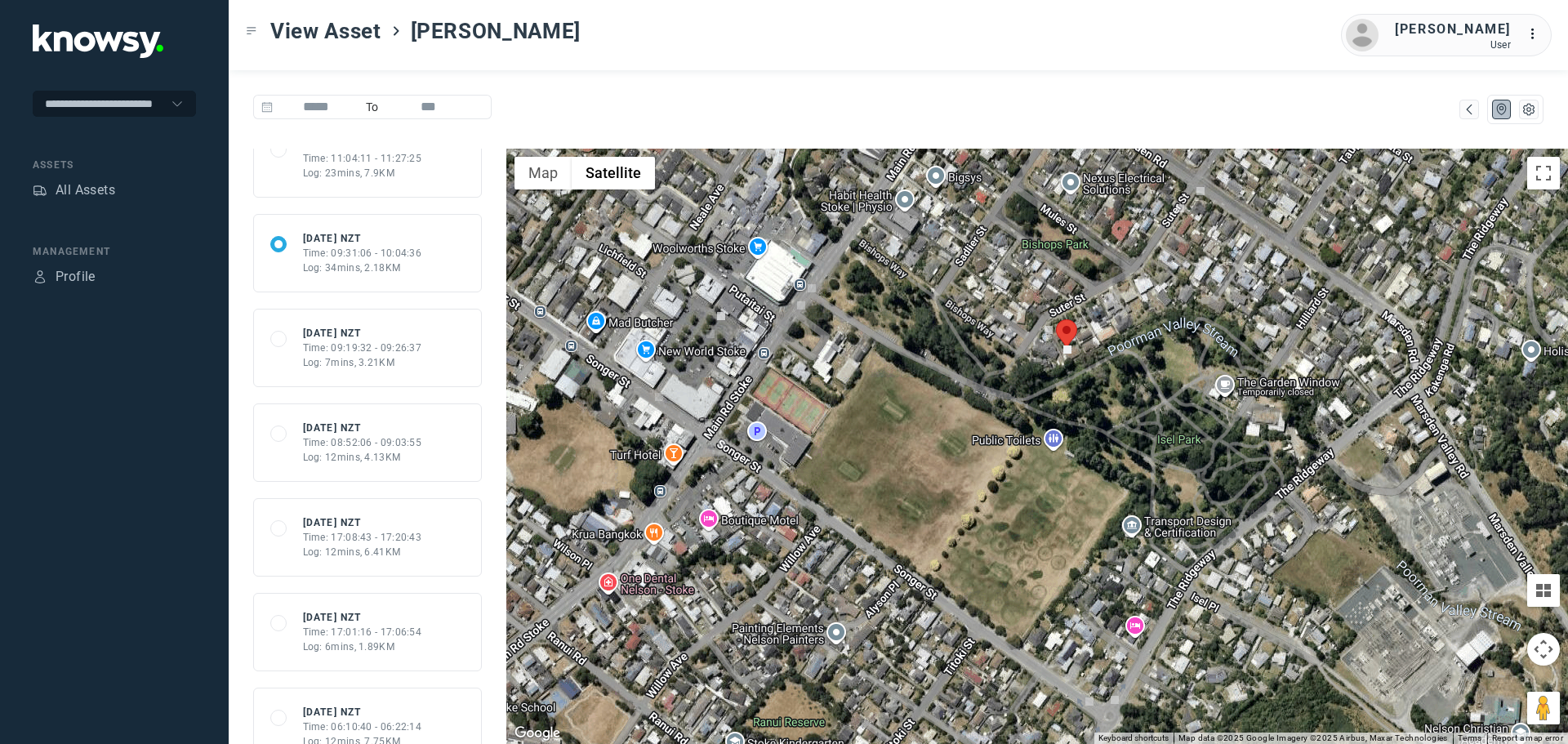
click at [375, 174] on div "Log: 23mins, 7.9KM" at bounding box center [362, 173] width 119 height 14
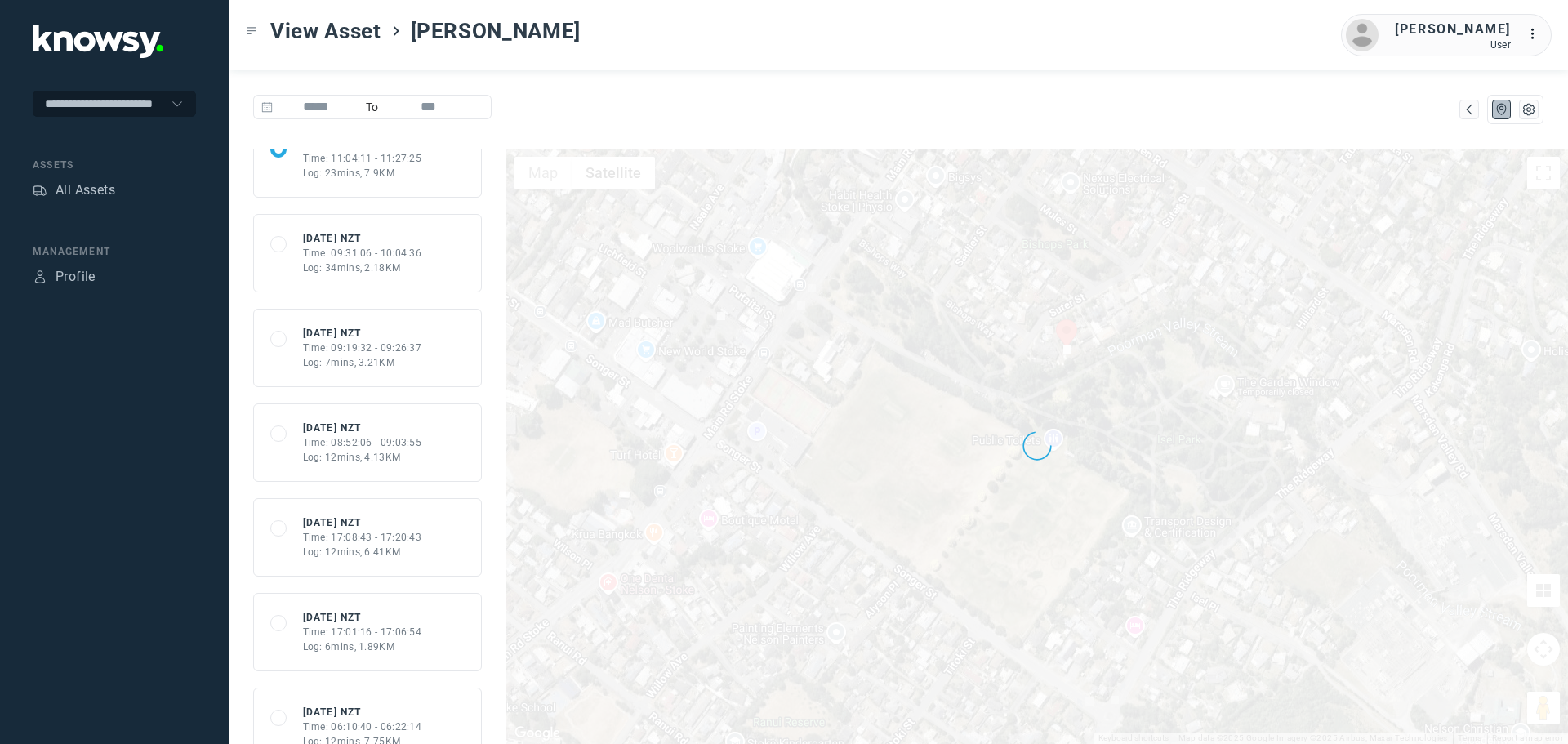
scroll to position [0, 0]
